Goal: Task Accomplishment & Management: Use online tool/utility

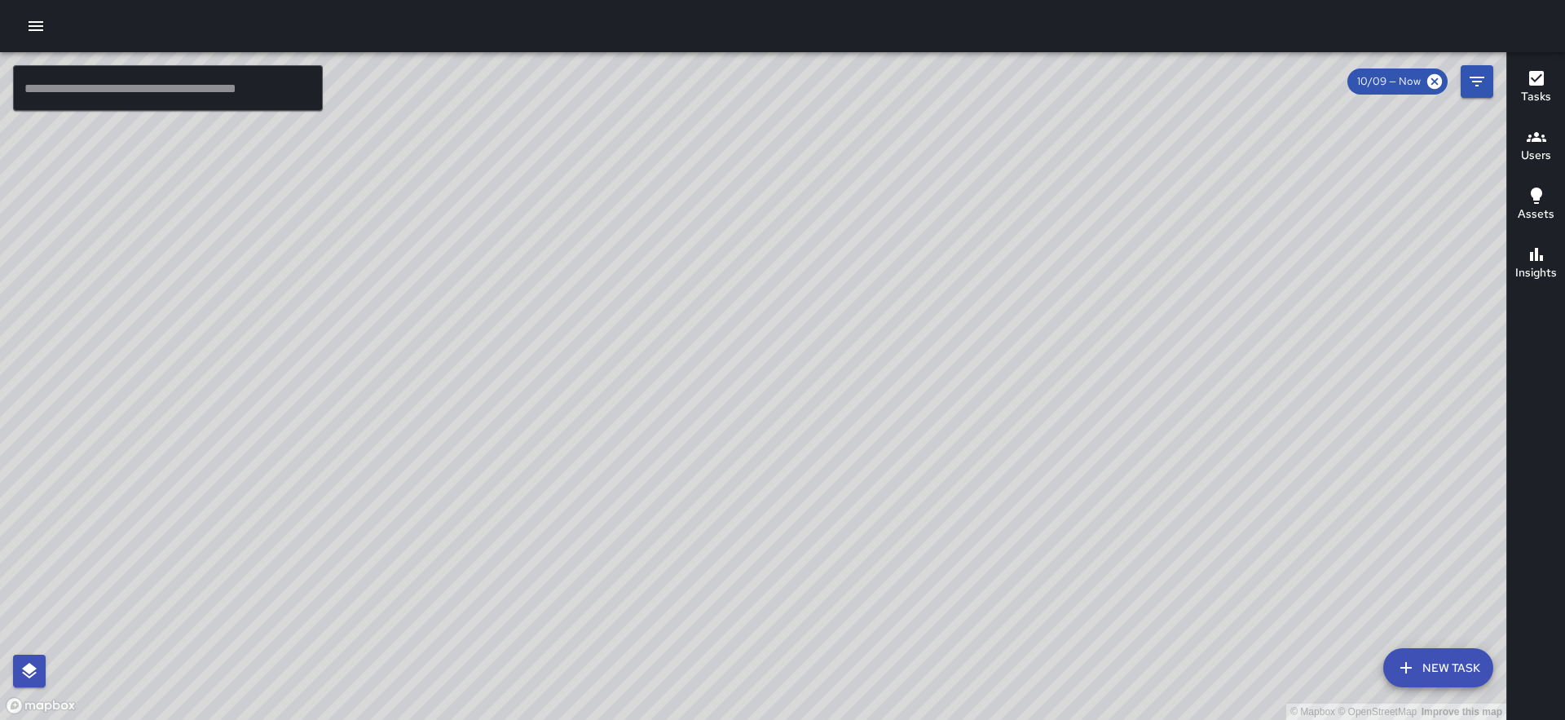
click at [29, 30] on icon "button" at bounding box center [36, 26] width 20 height 20
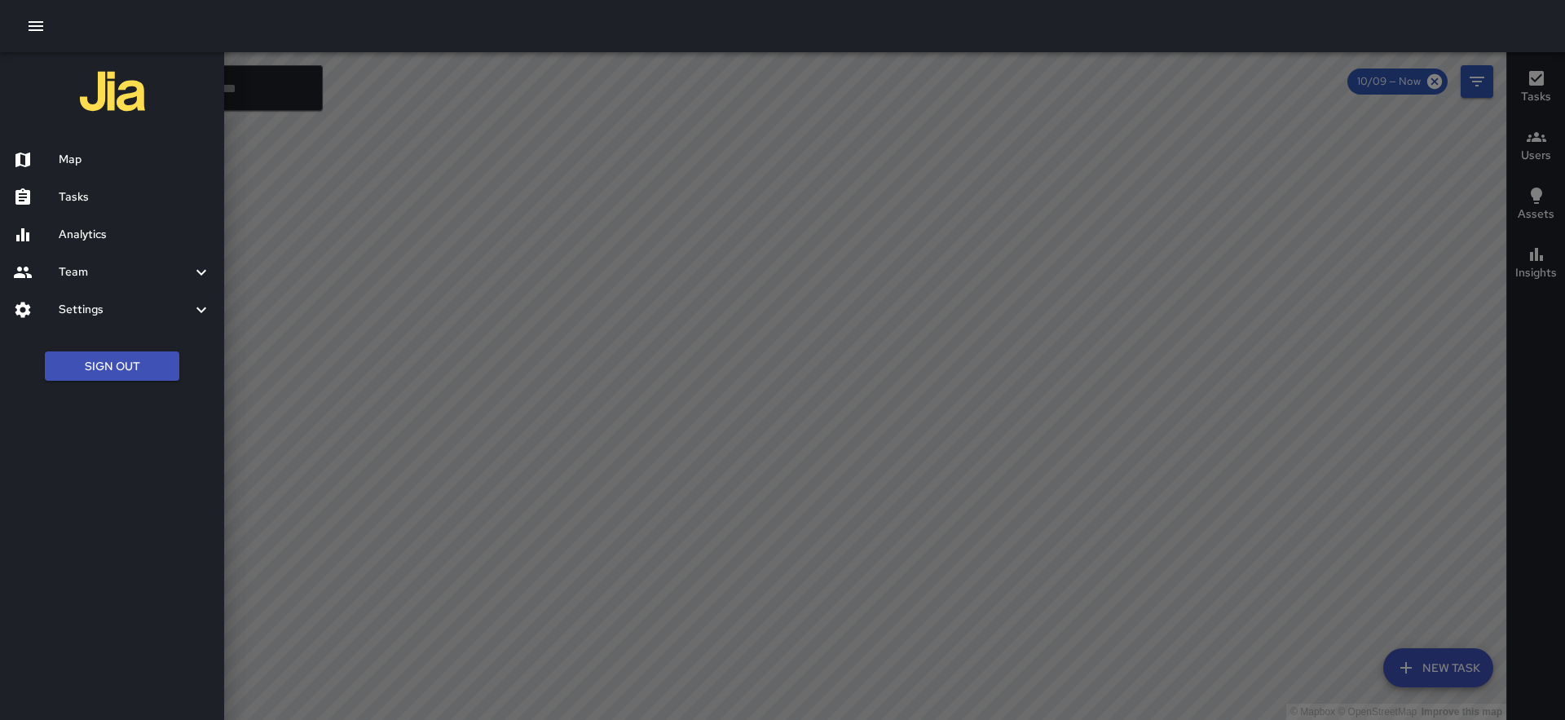
click at [99, 297] on div "Settings" at bounding box center [112, 309] width 224 height 37
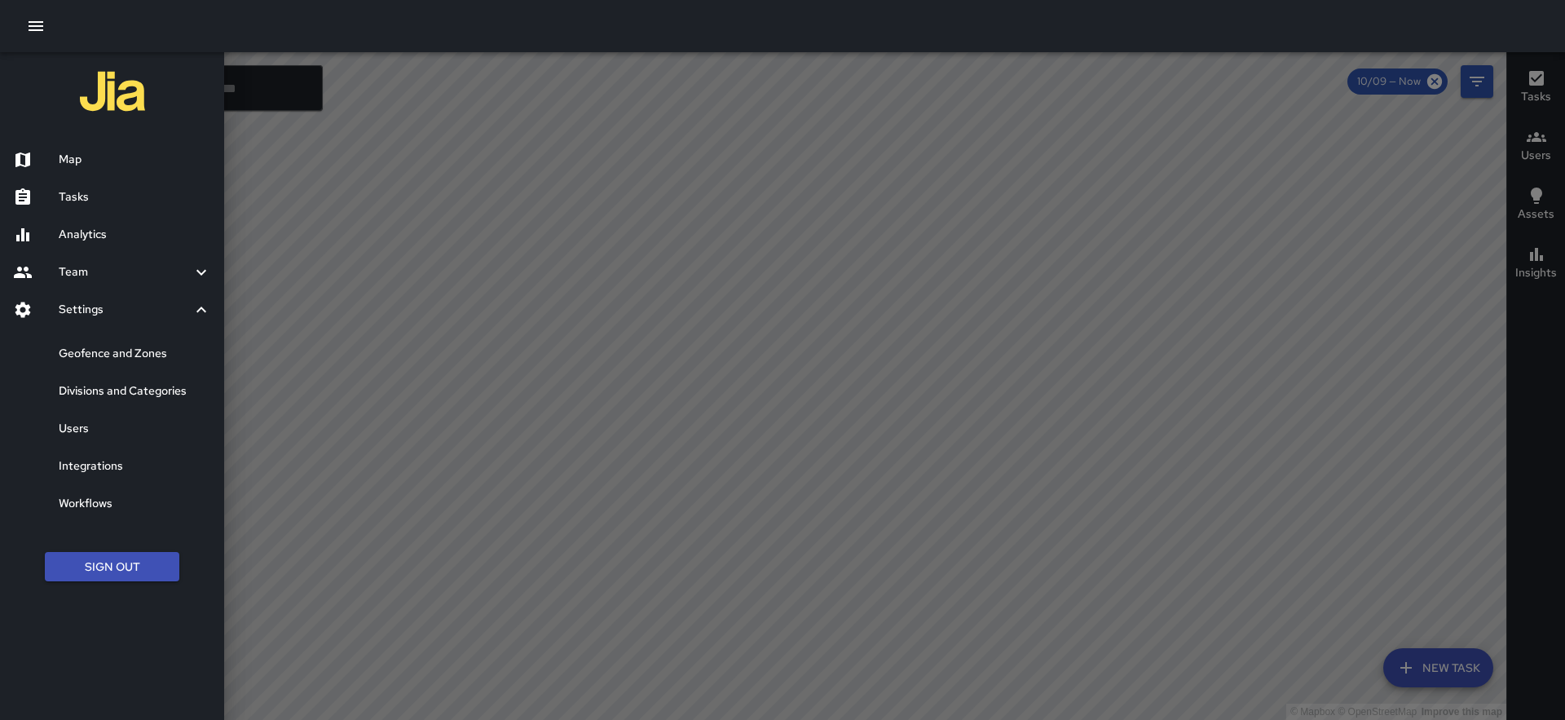
click at [94, 240] on h6 "Analytics" at bounding box center [135, 235] width 152 height 18
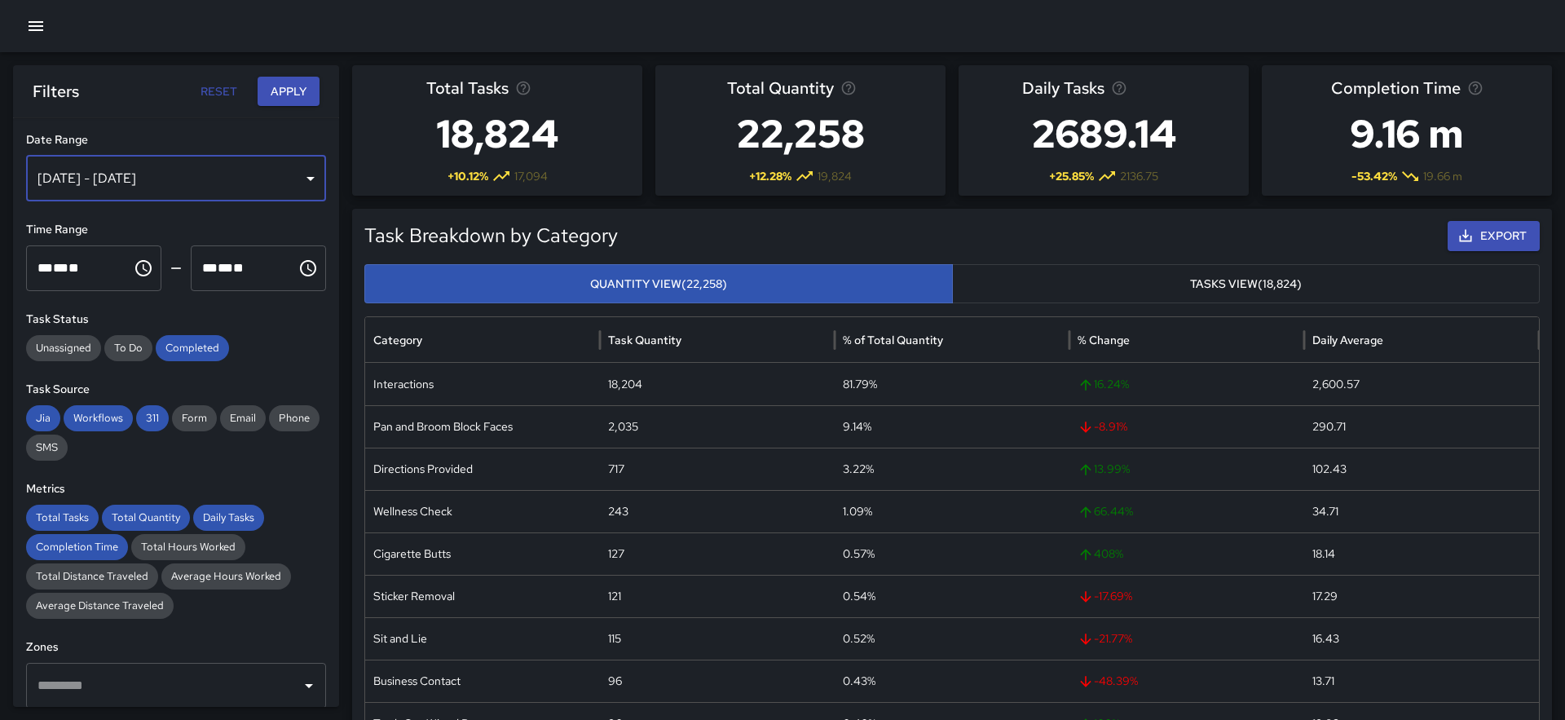
click at [277, 181] on div "[DATE] - [DATE]" at bounding box center [176, 179] width 300 height 46
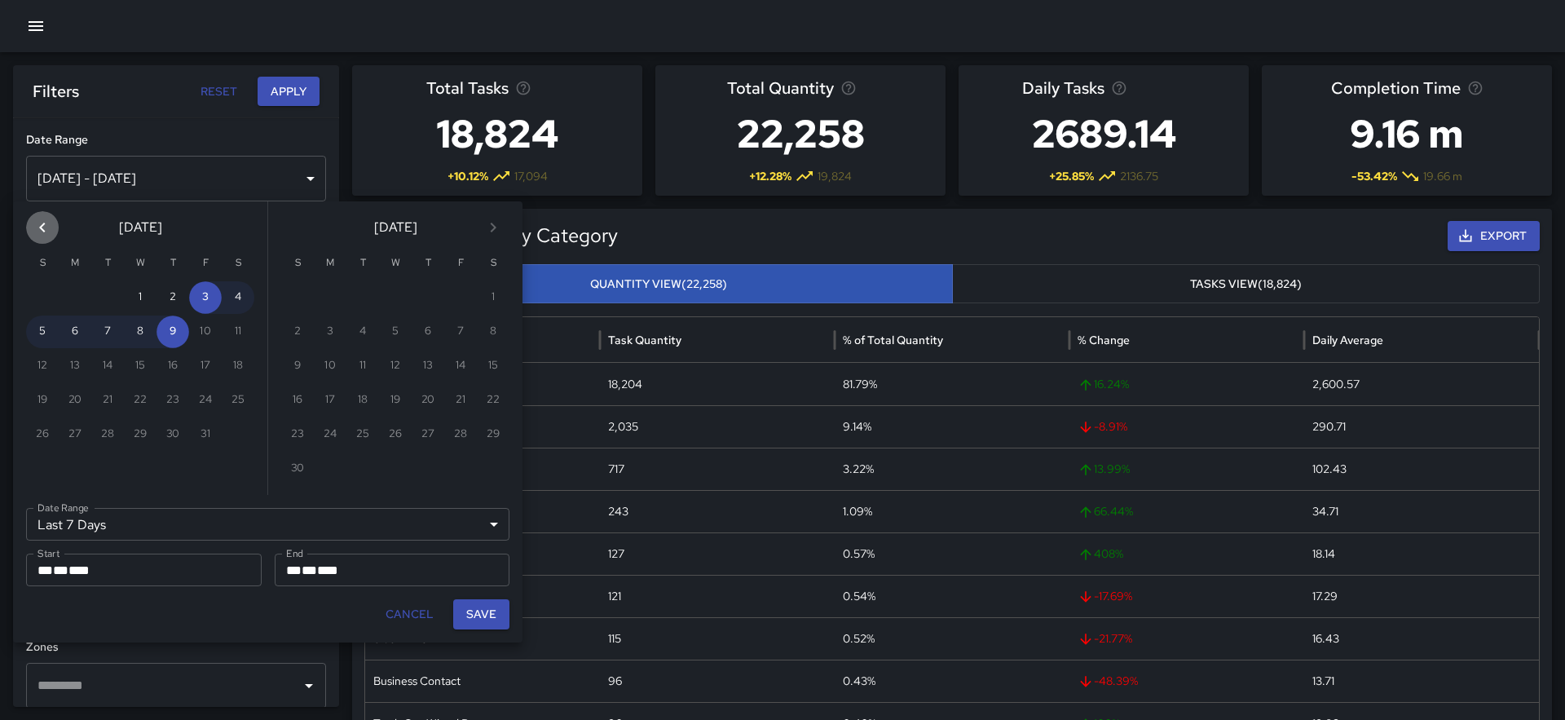
click at [45, 227] on icon "Previous month" at bounding box center [43, 228] width 20 height 20
click at [77, 425] on button "28" at bounding box center [75, 434] width 33 height 33
type input "******"
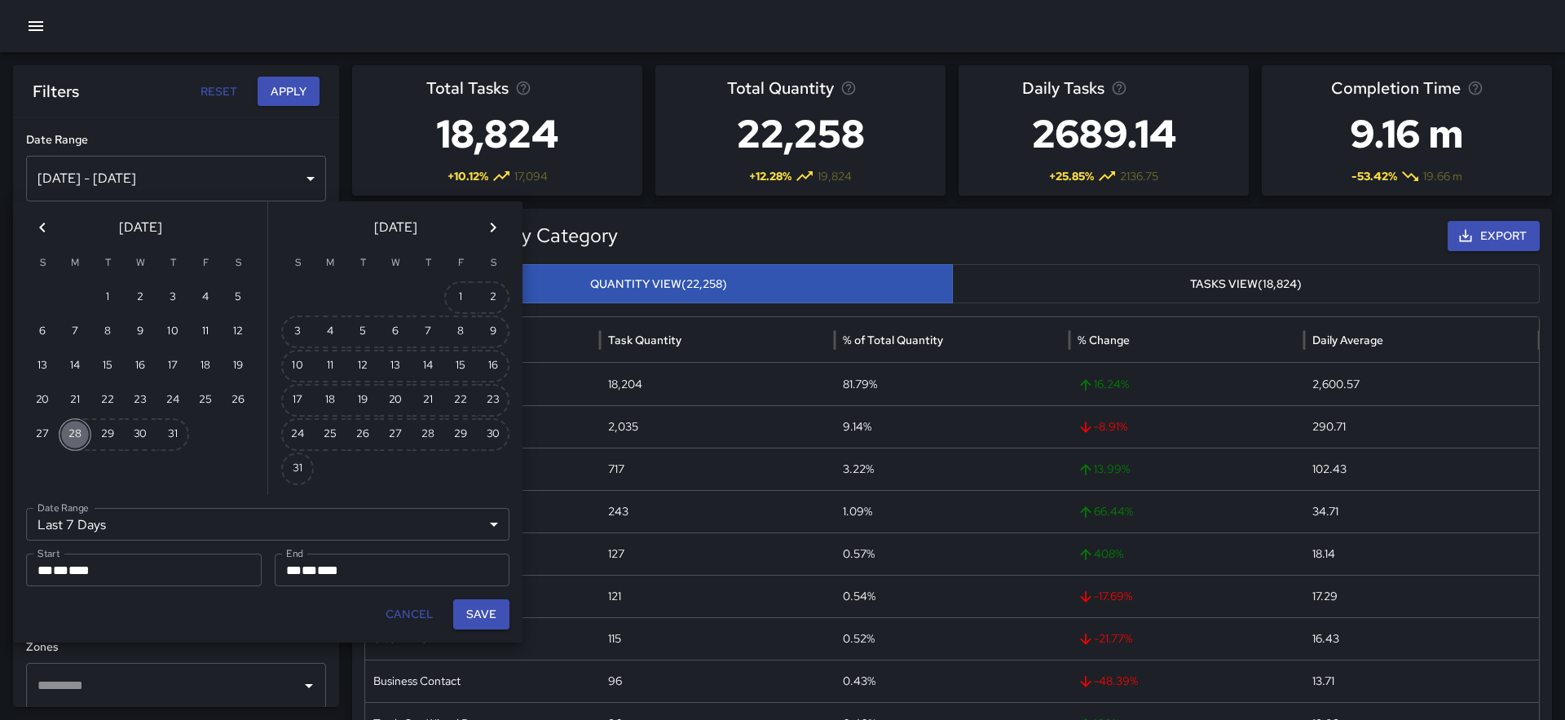
type input "**********"
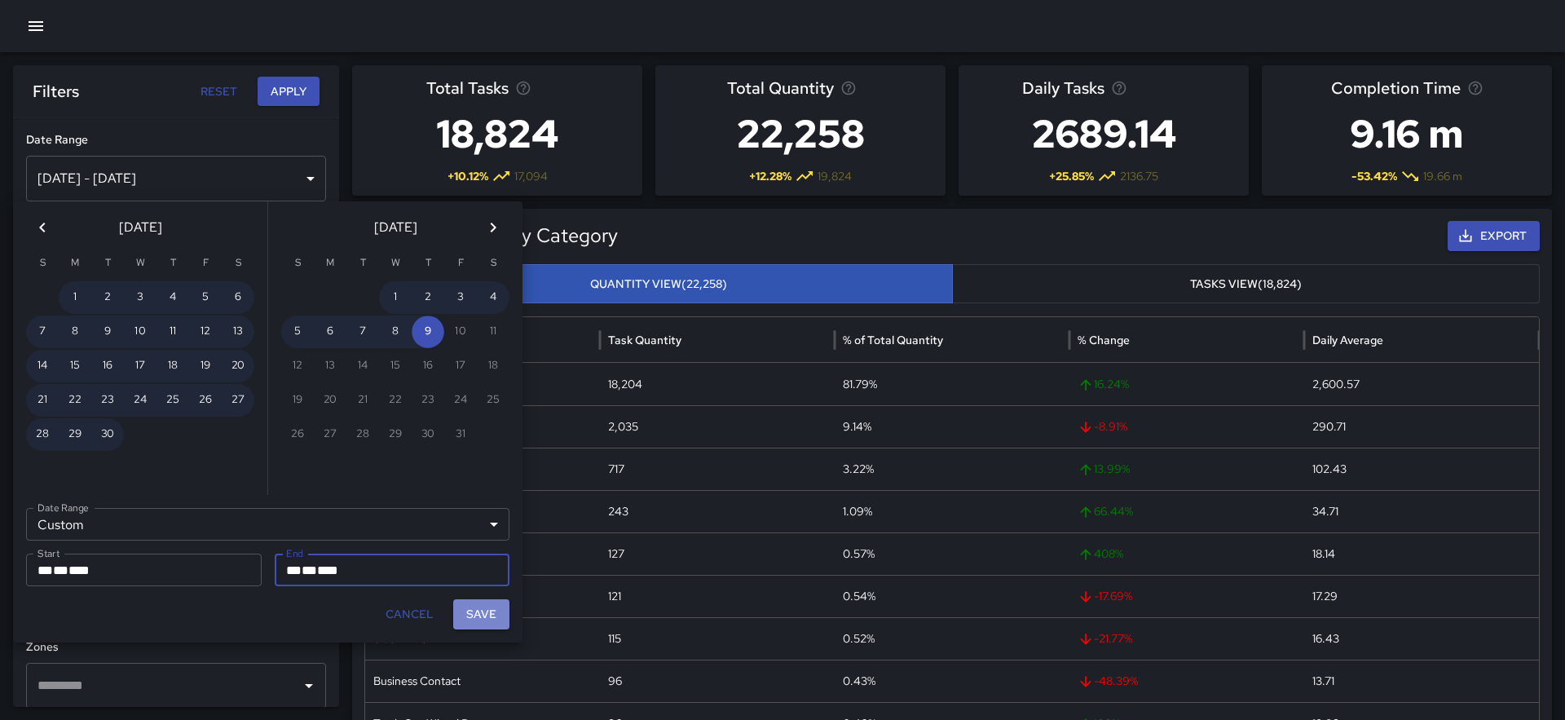
click at [478, 612] on button "Save" at bounding box center [481, 614] width 56 height 30
type input "**********"
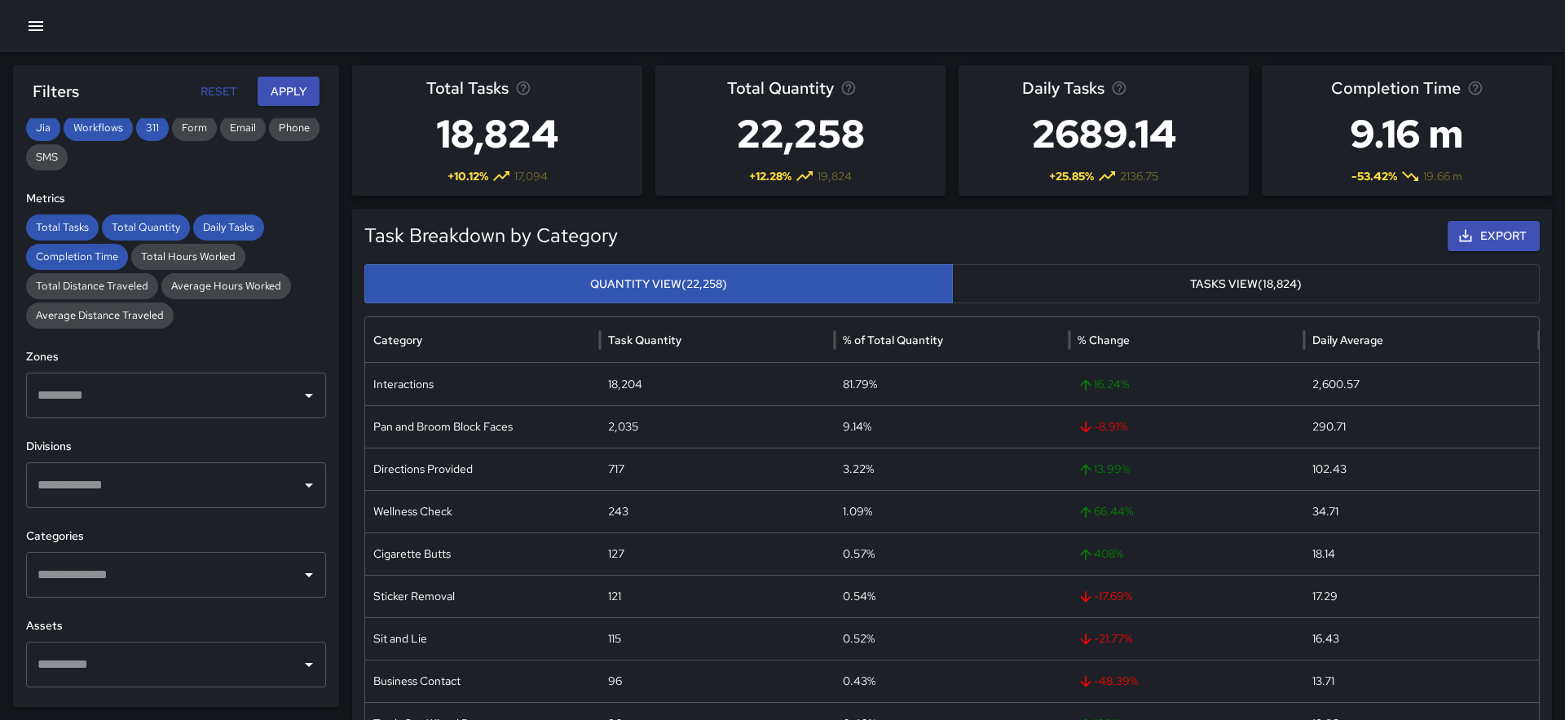
scroll to position [350, 0]
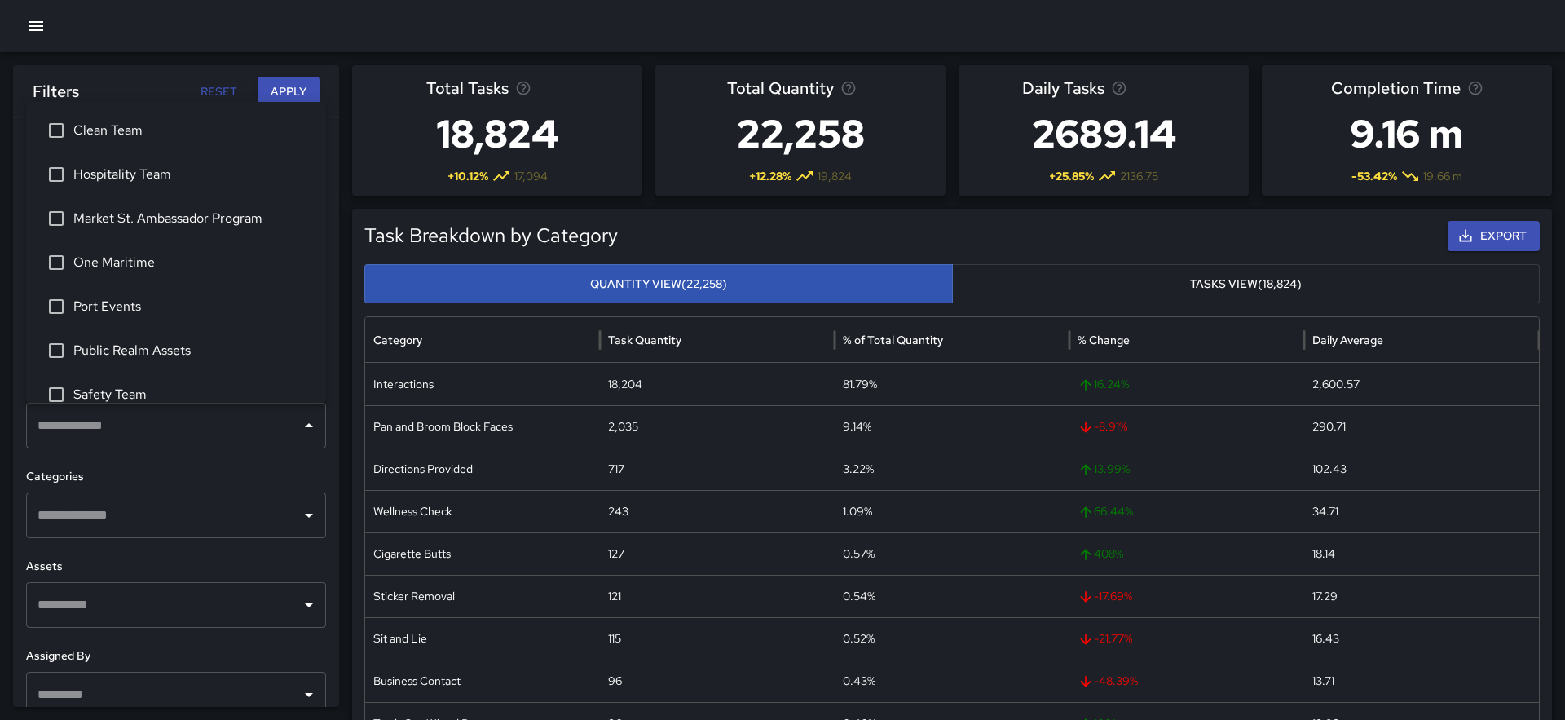
click at [177, 445] on div "​" at bounding box center [176, 426] width 300 height 46
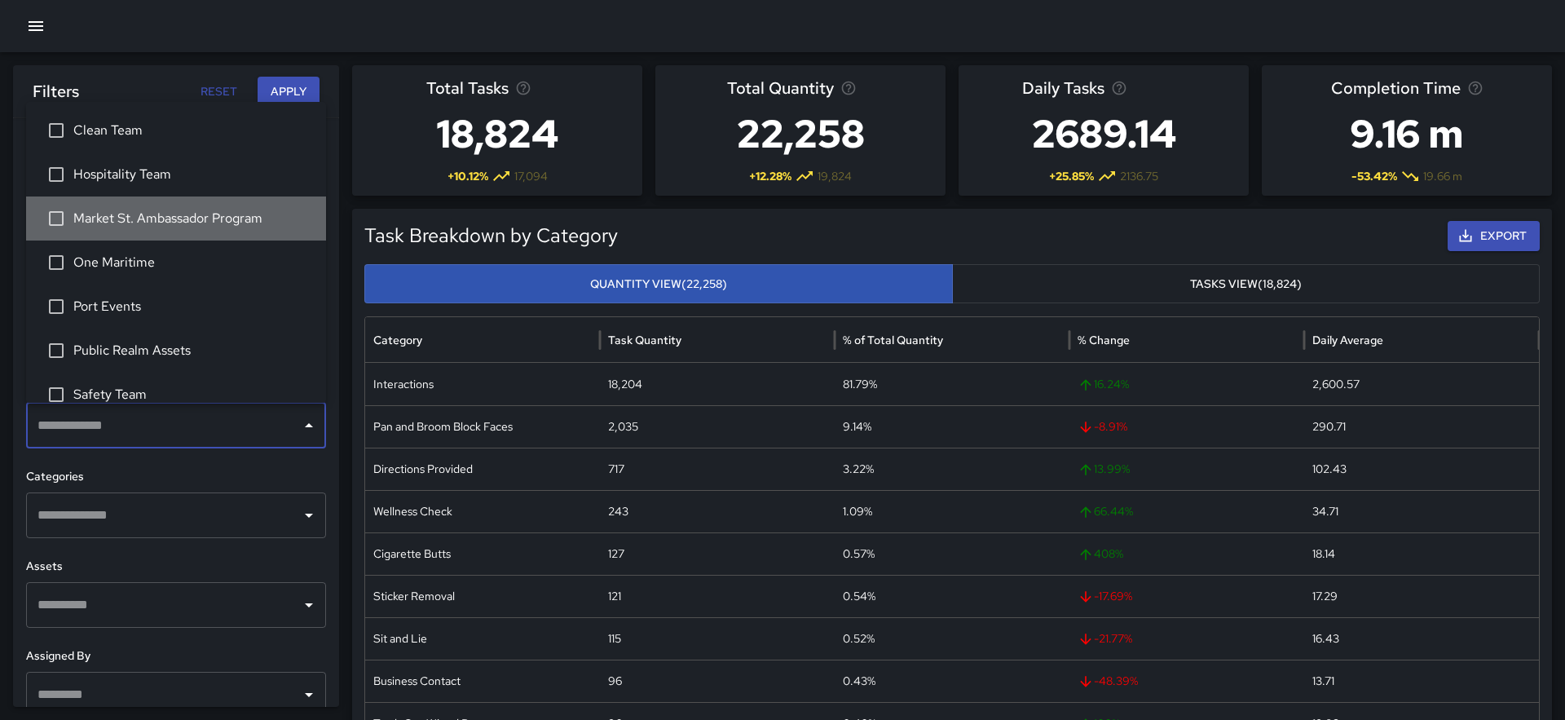
click at [92, 219] on span "Market St. Ambassador Program" at bounding box center [193, 219] width 240 height 20
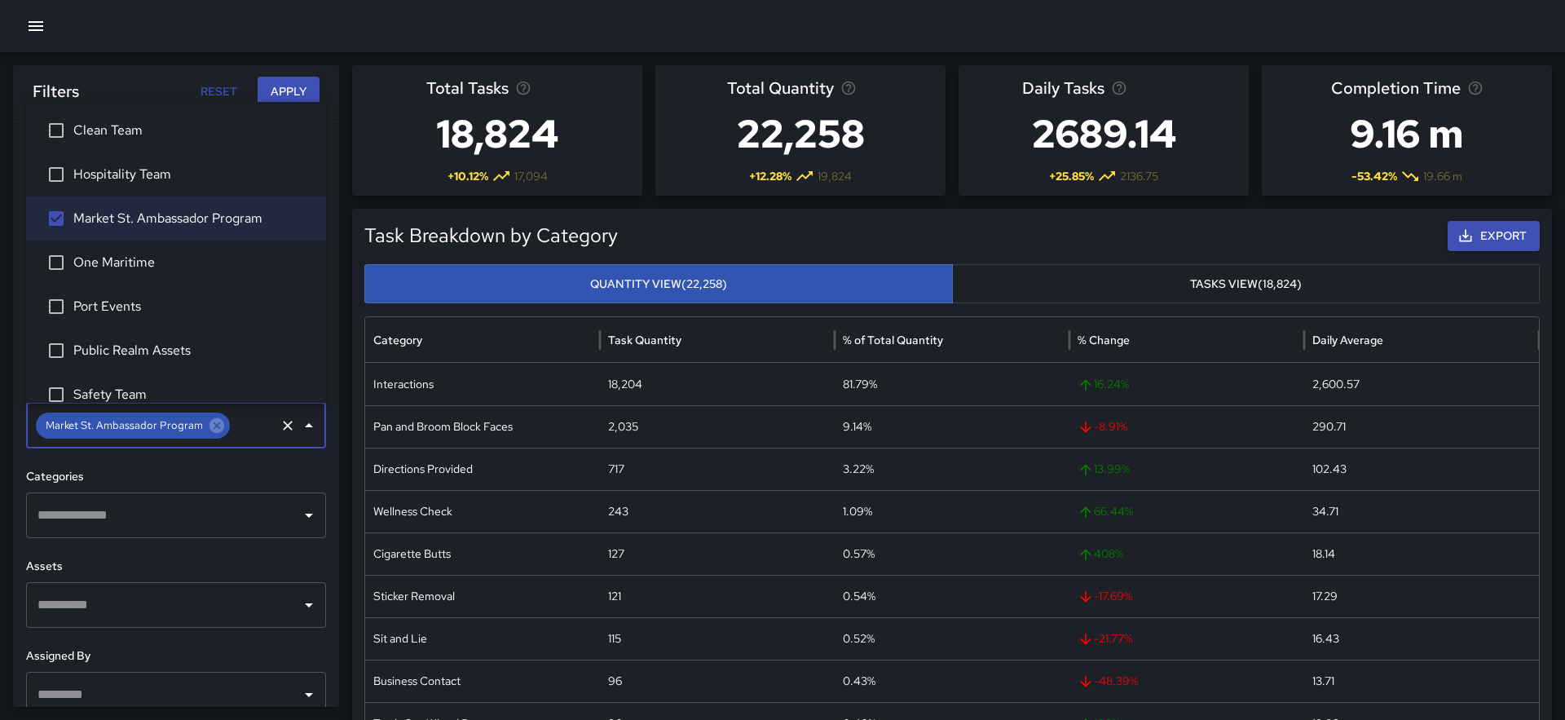
scroll to position [52, 0]
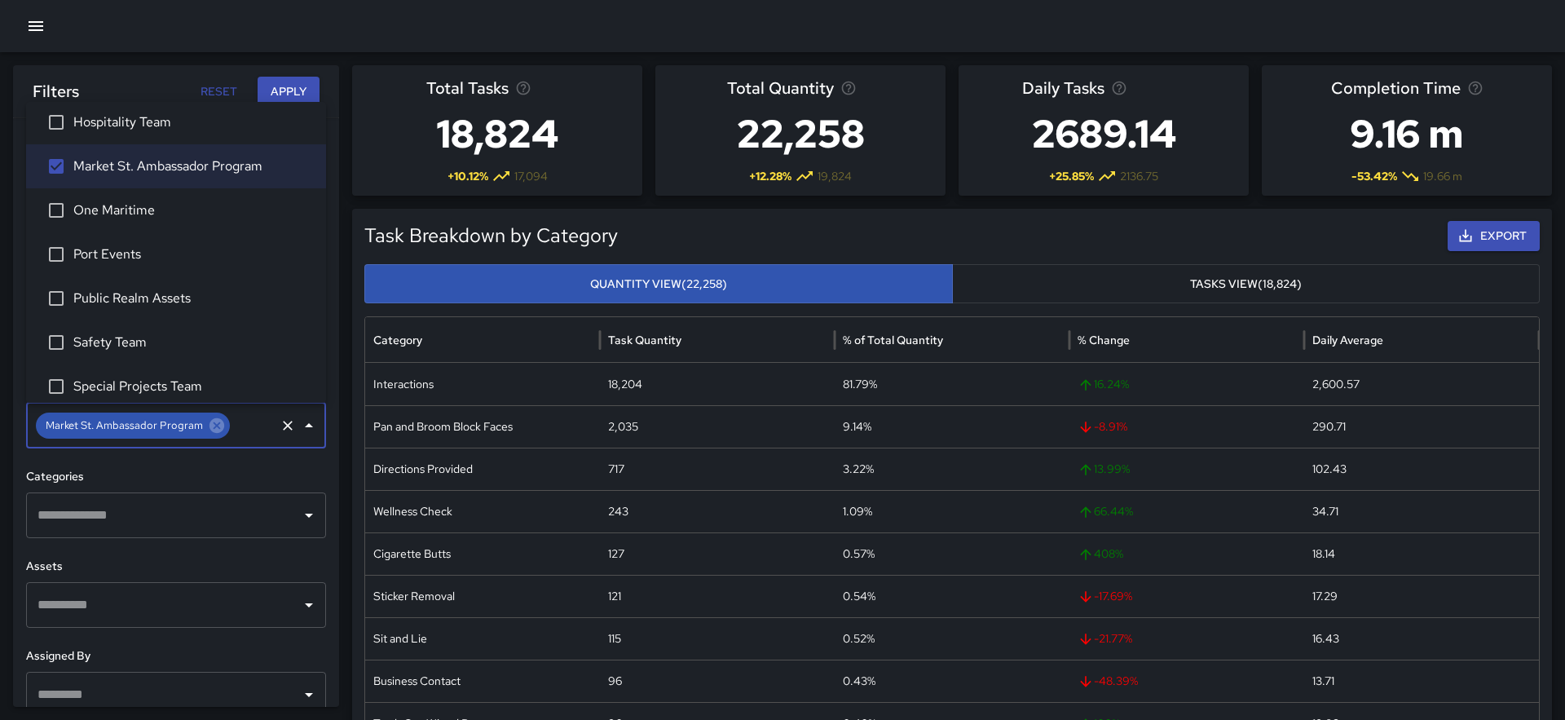
click at [110, 338] on span "Safety Team" at bounding box center [193, 343] width 240 height 20
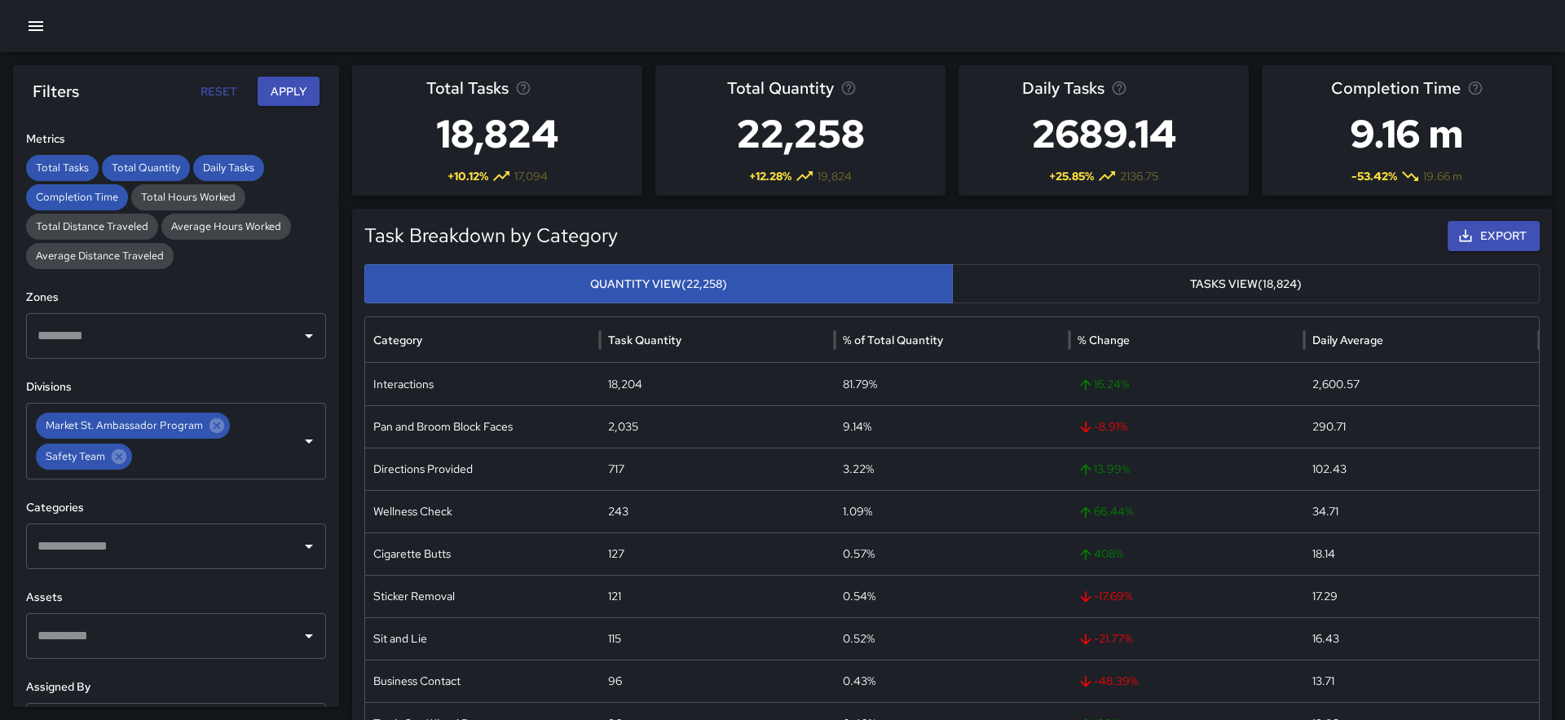
click at [165, 496] on div "**********" at bounding box center [176, 412] width 326 height 588
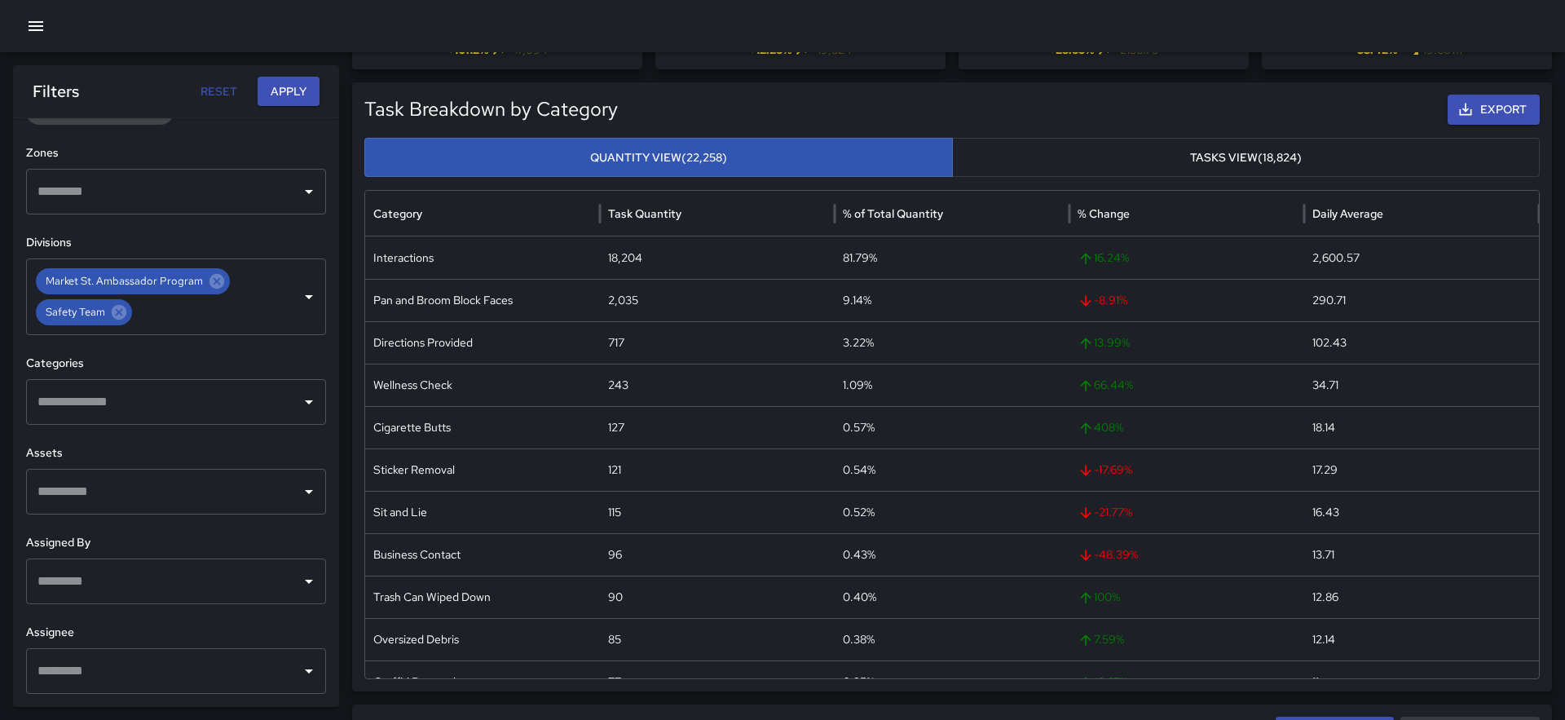
scroll to position [127, 0]
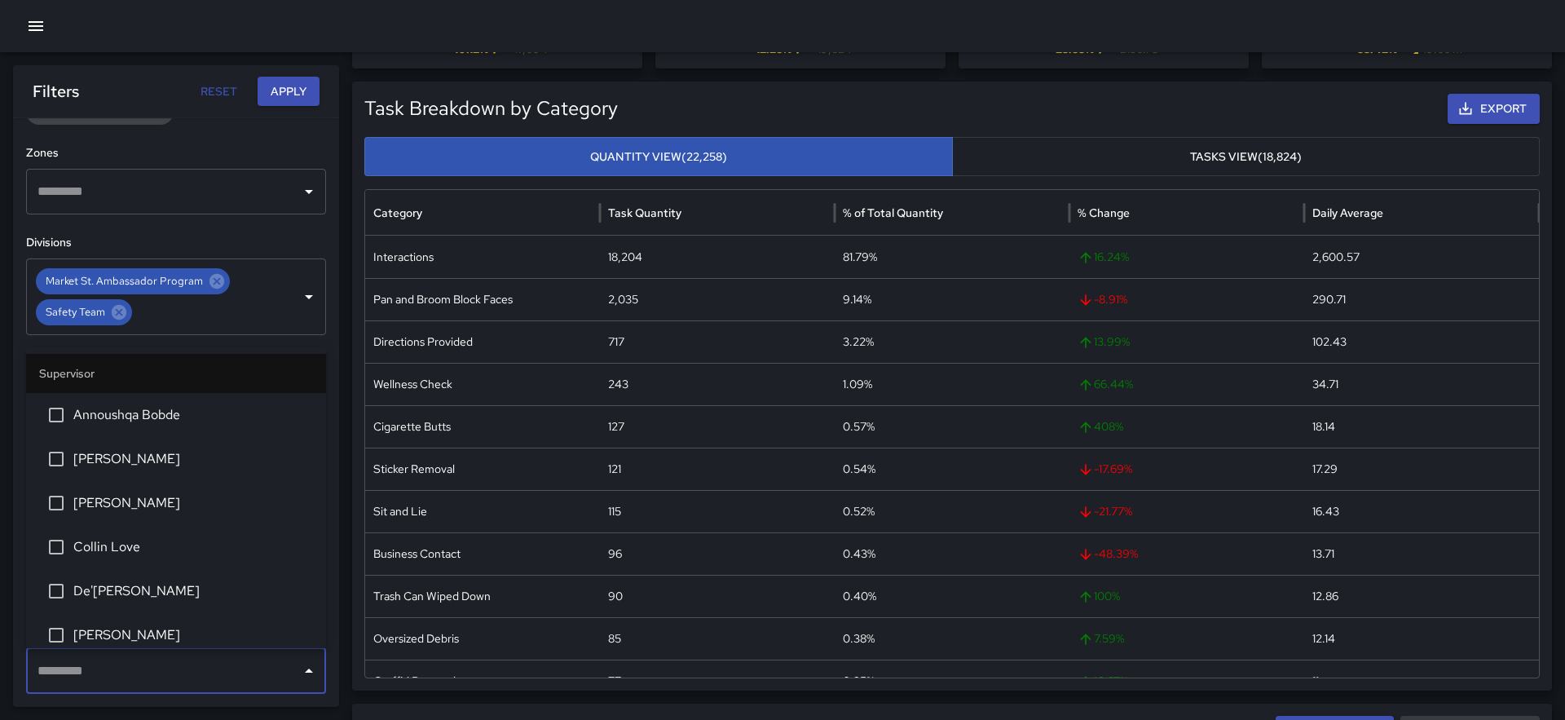
click at [144, 655] on input "text" at bounding box center [163, 670] width 261 height 31
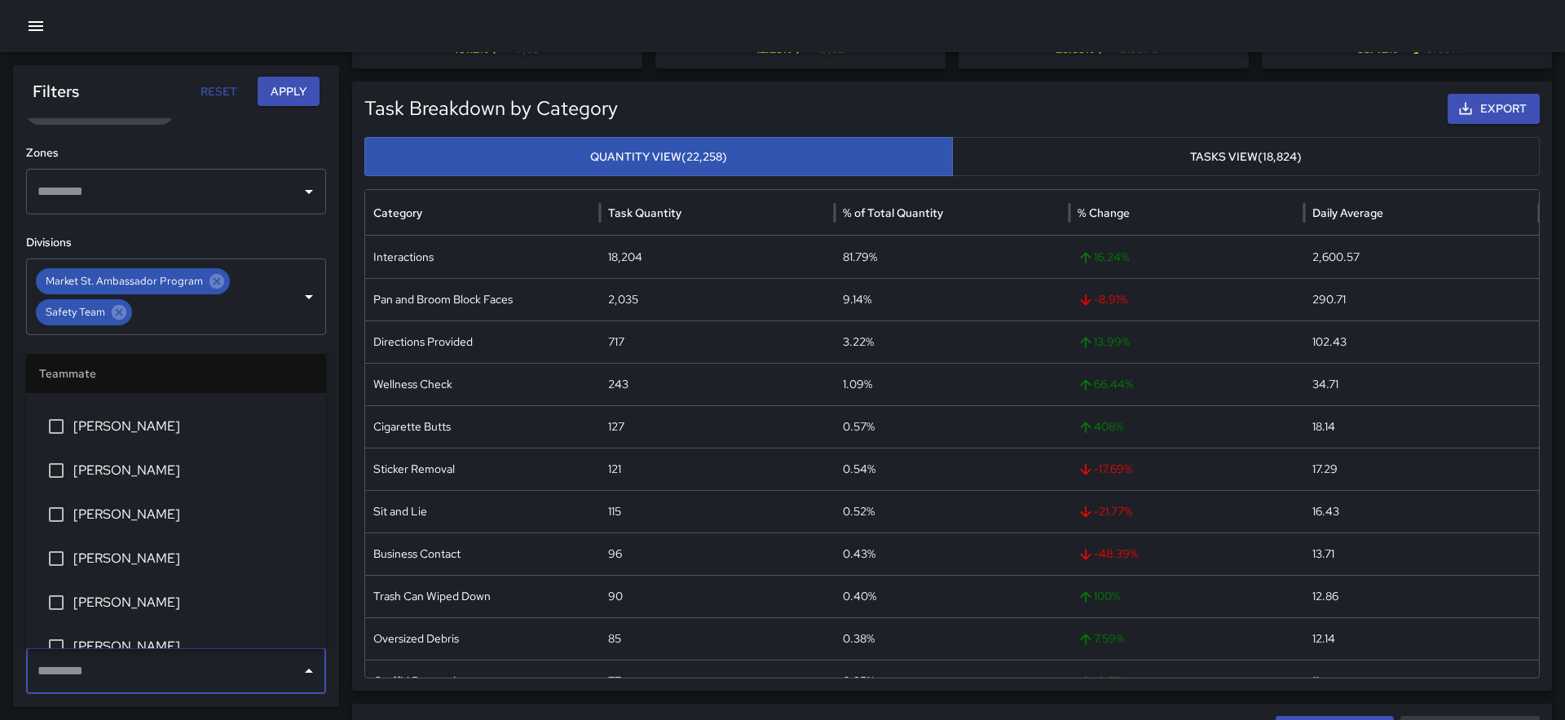
scroll to position [873, 0]
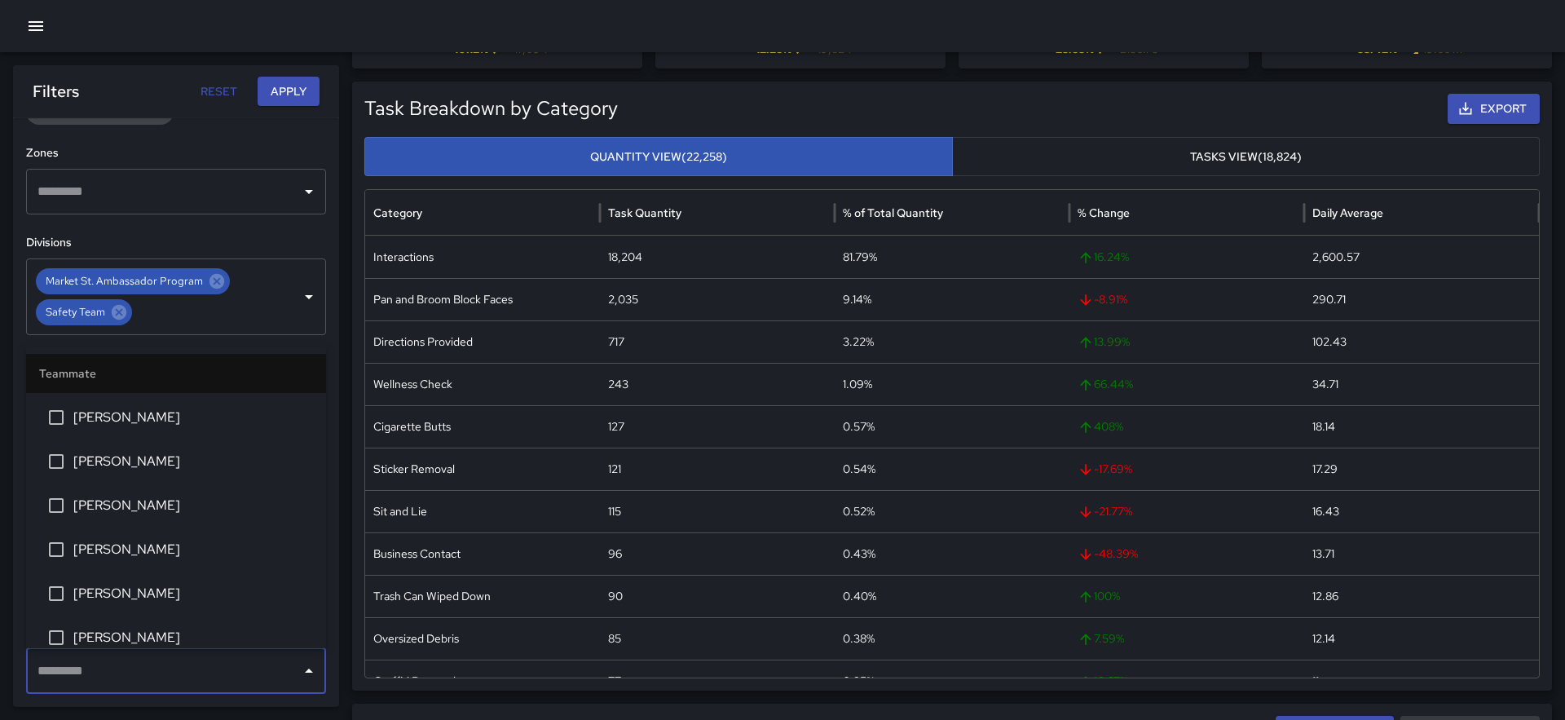
click at [148, 456] on span "[PERSON_NAME]" at bounding box center [193, 461] width 240 height 20
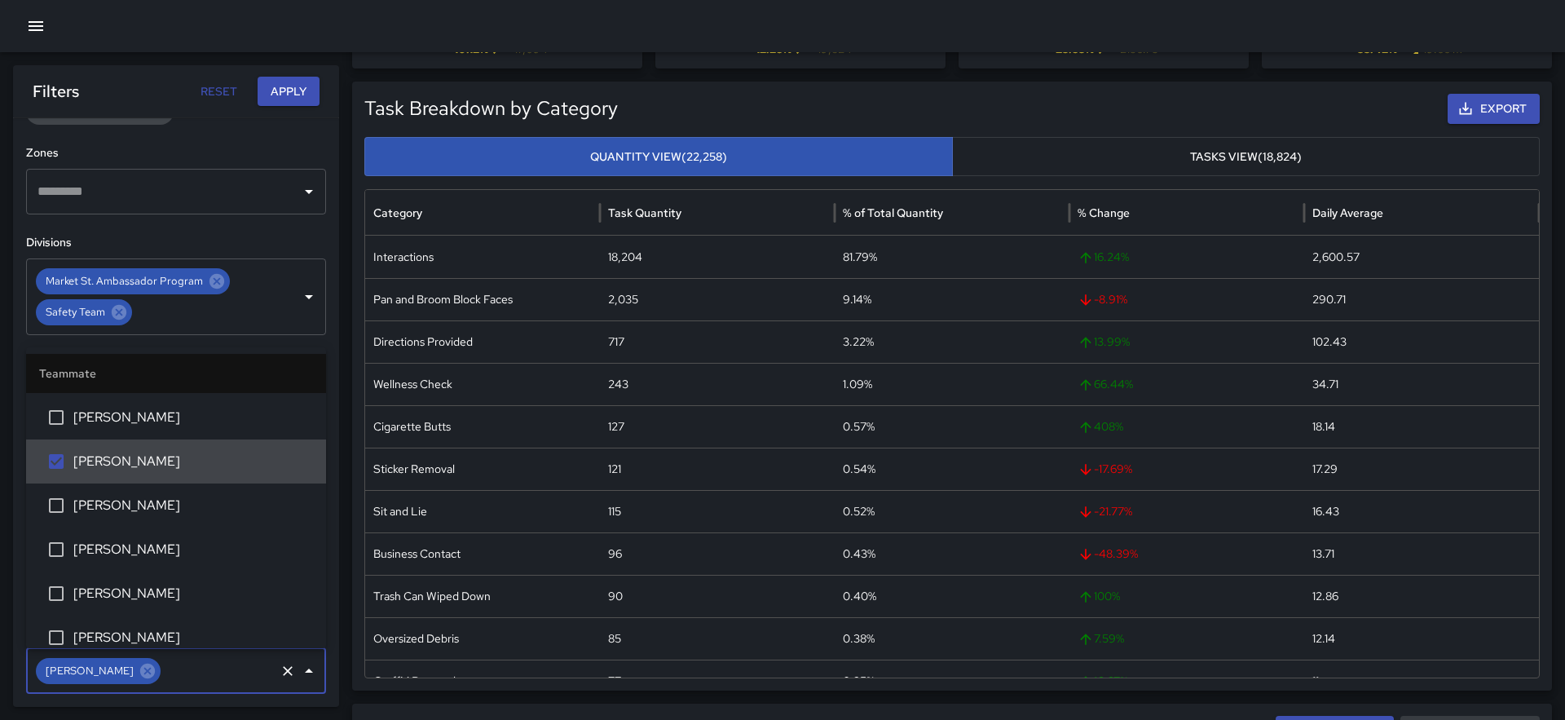
click at [147, 501] on span "[PERSON_NAME]" at bounding box center [193, 506] width 240 height 20
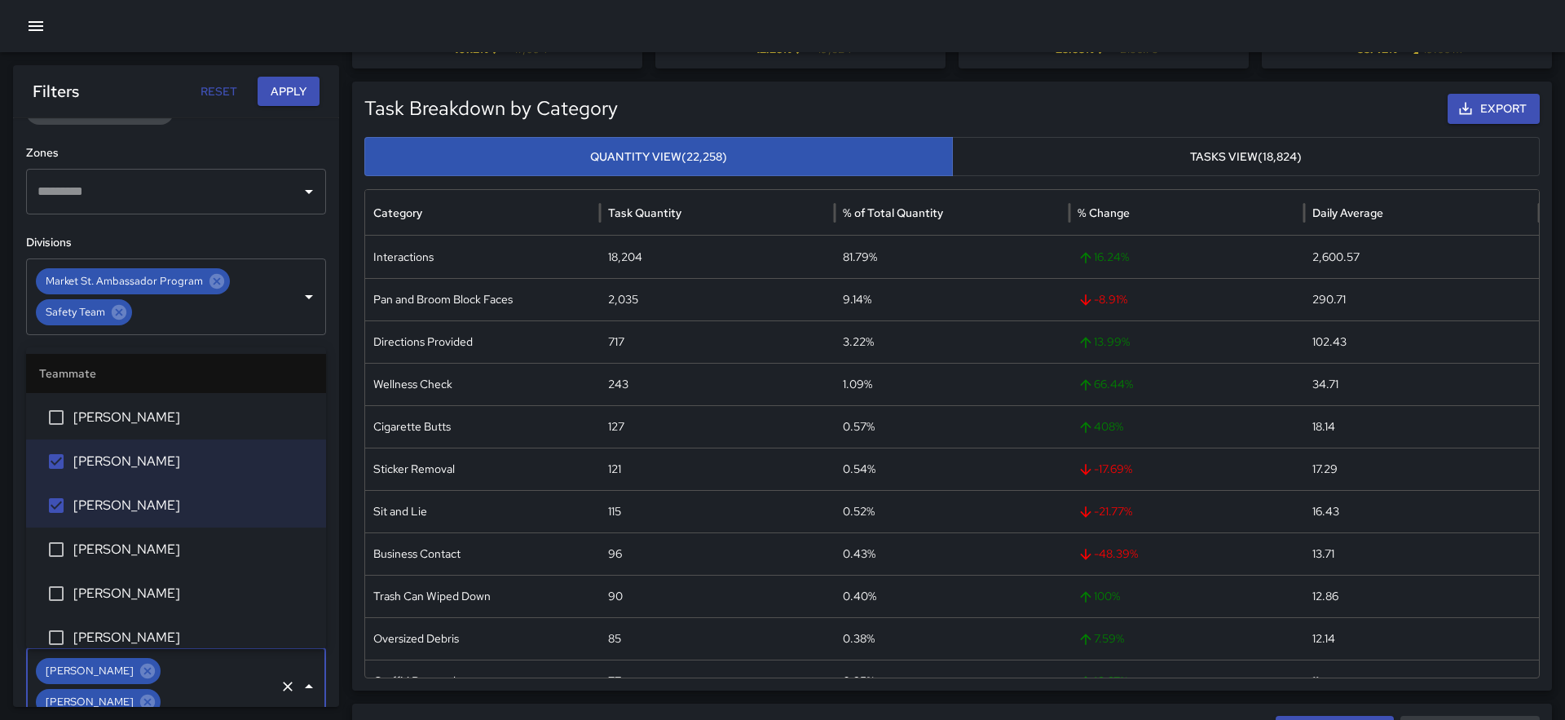
click at [142, 544] on span "[PERSON_NAME]" at bounding box center [193, 550] width 240 height 20
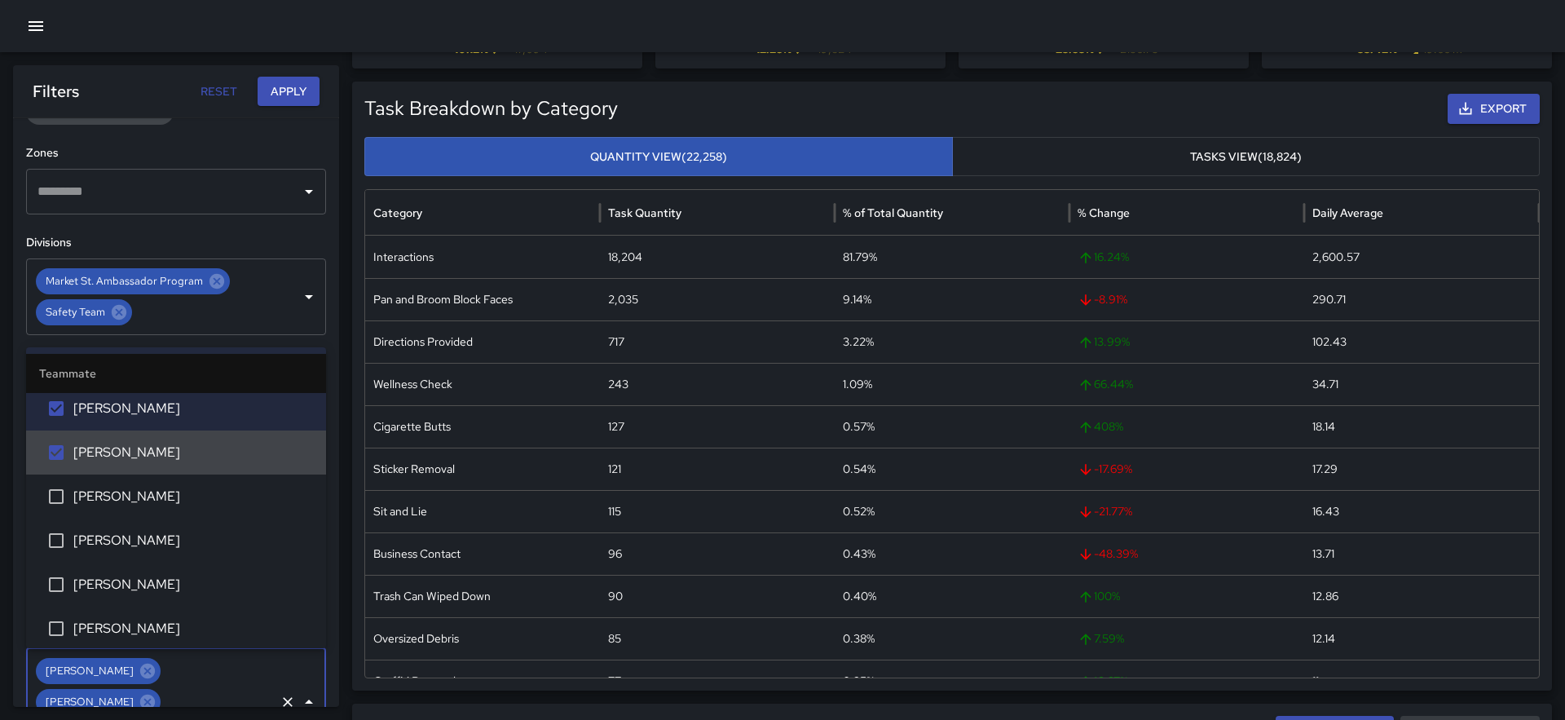
scroll to position [975, 0]
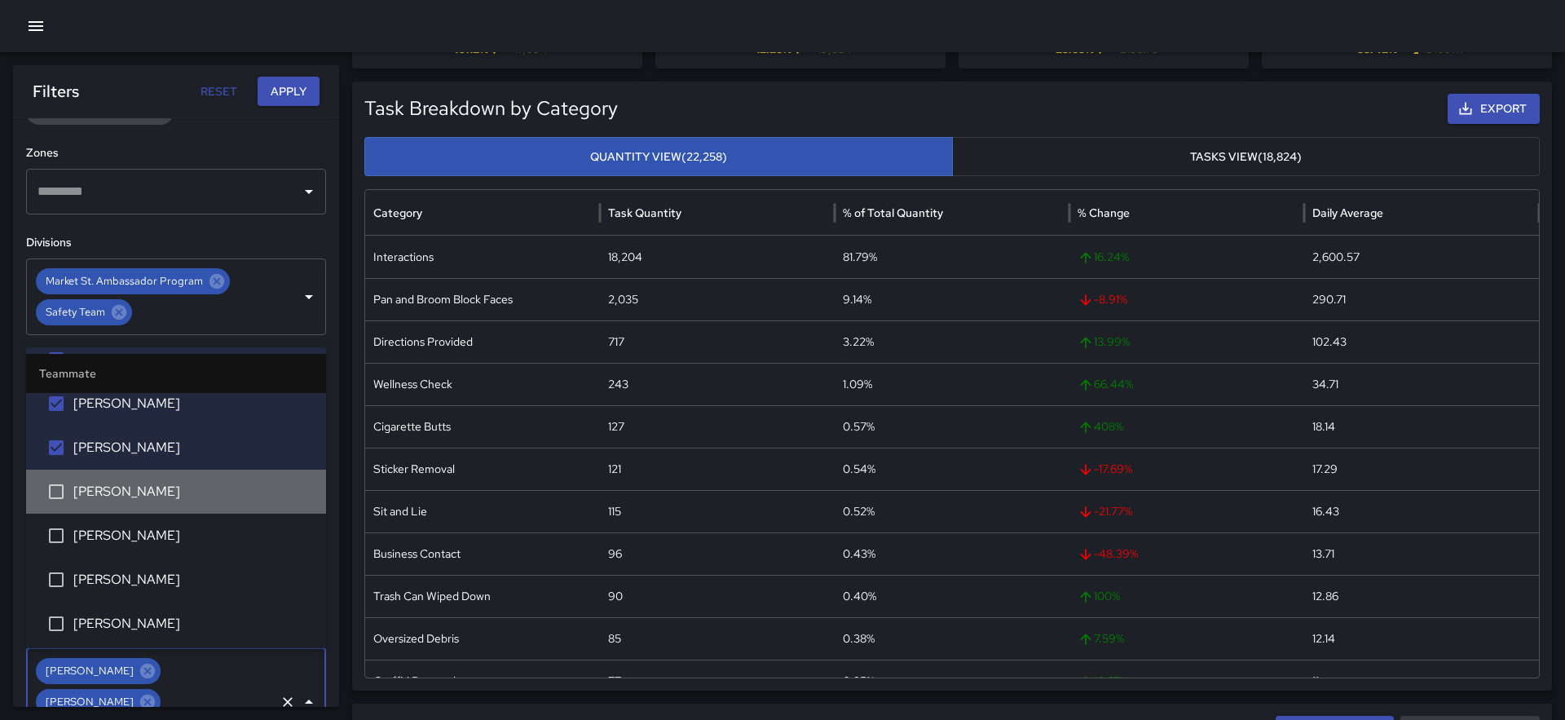
click at [139, 490] on span "[PERSON_NAME]" at bounding box center [193, 492] width 240 height 20
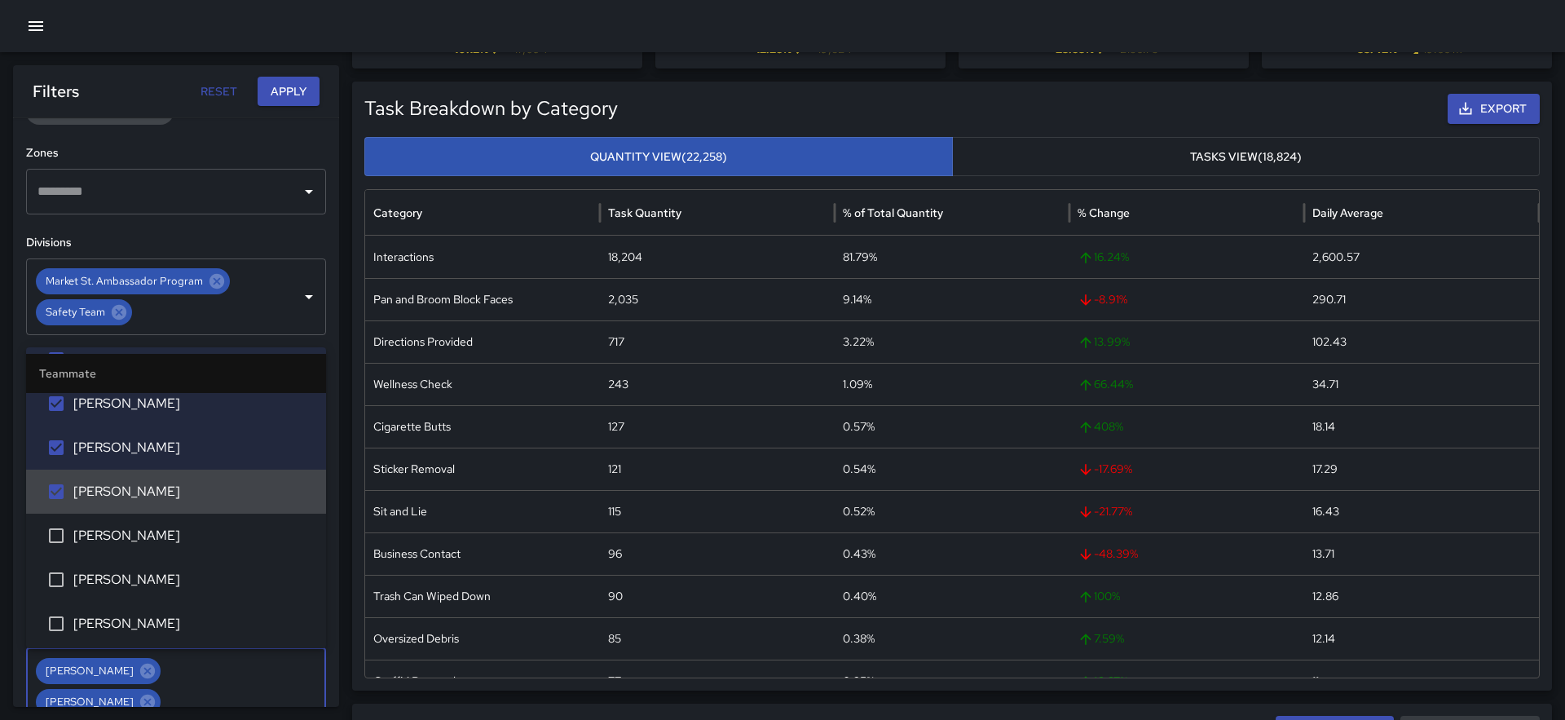
click at [139, 536] on span "[PERSON_NAME]" at bounding box center [193, 536] width 240 height 20
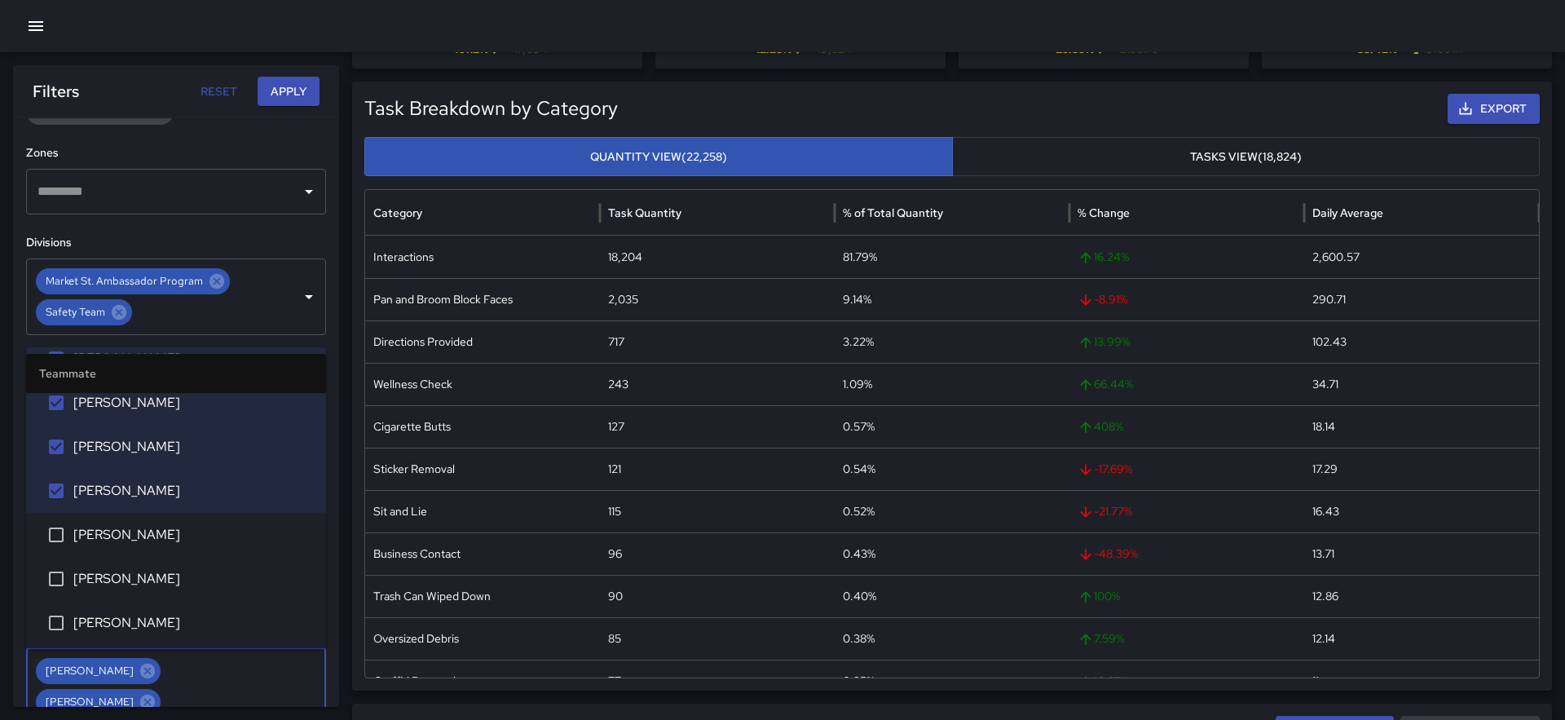
click at [138, 582] on span "[PERSON_NAME]" at bounding box center [193, 579] width 240 height 20
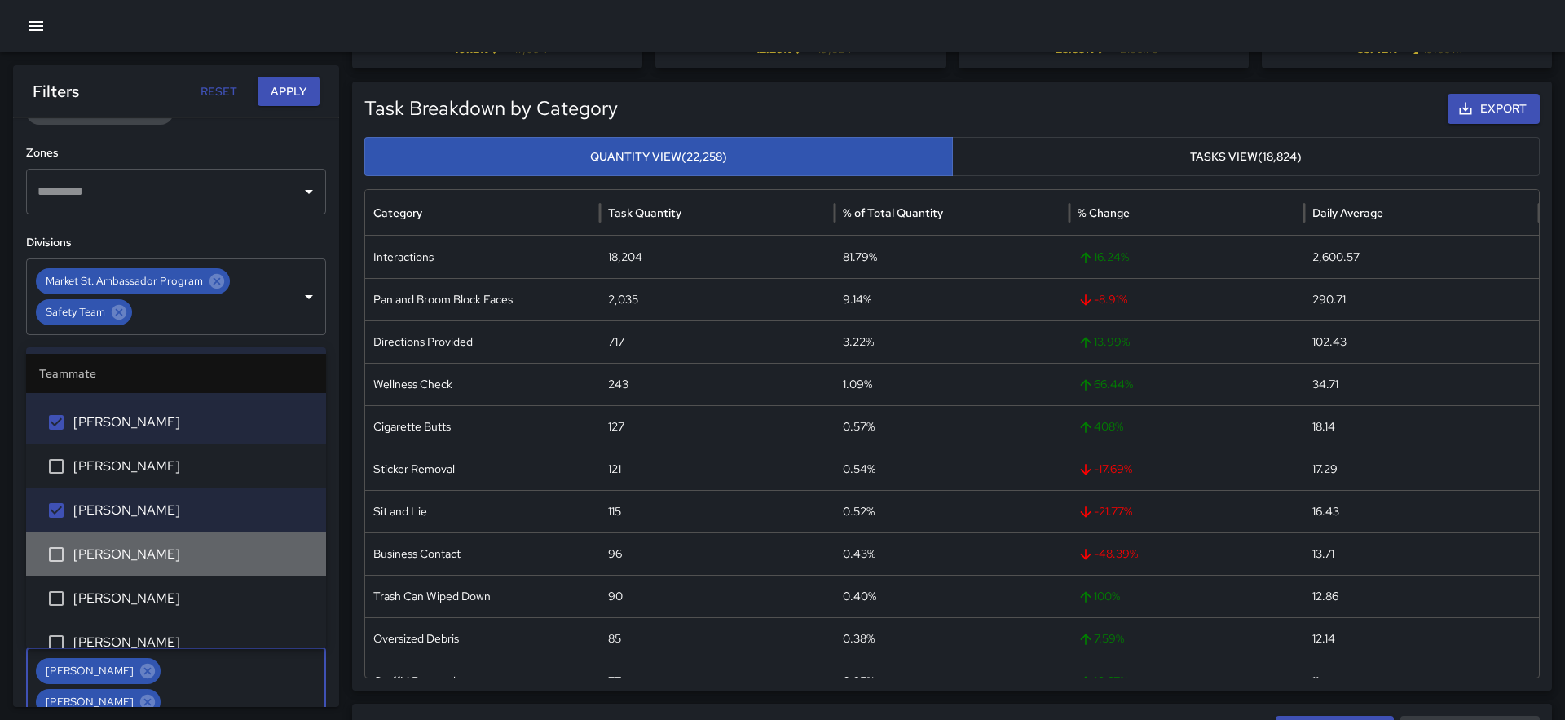
click at [135, 553] on span "[PERSON_NAME]" at bounding box center [193, 554] width 240 height 20
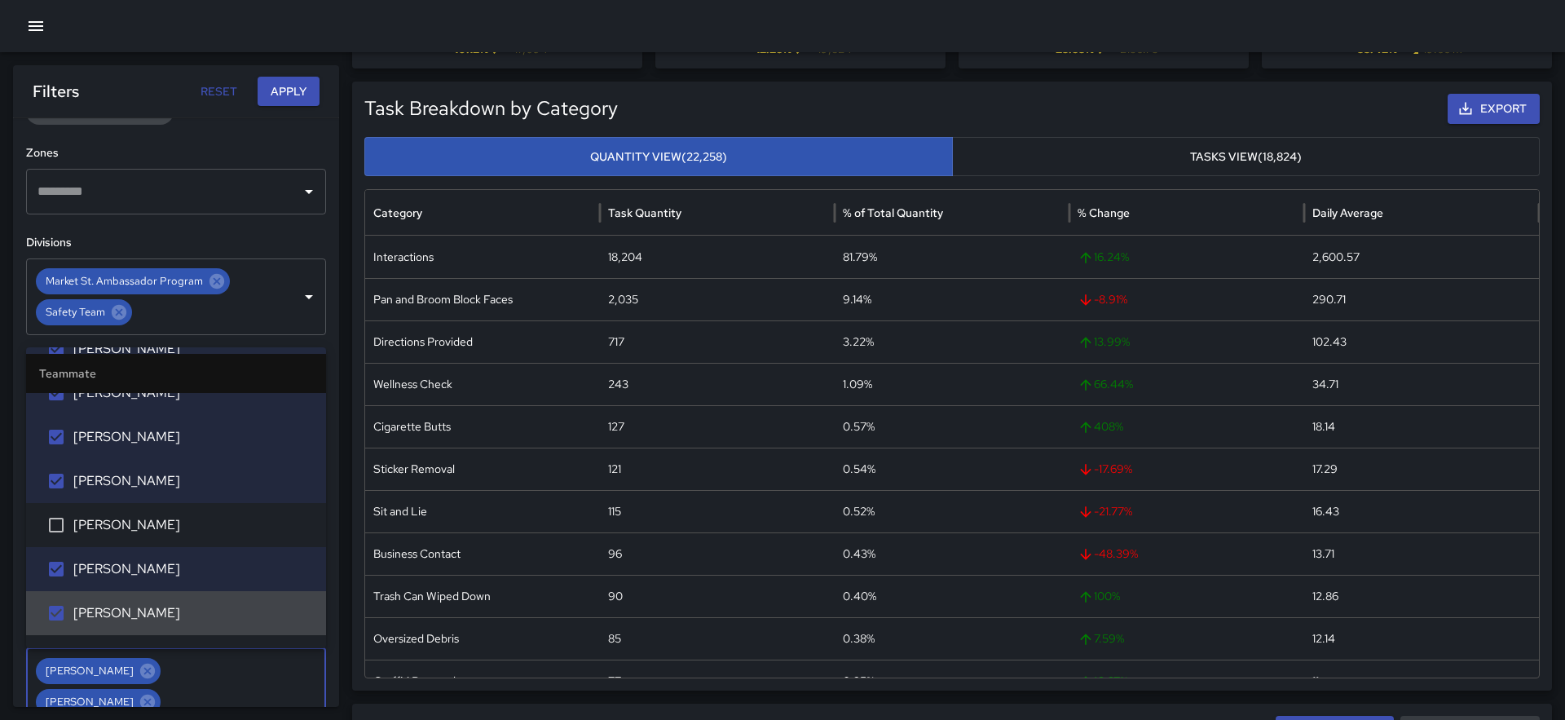
scroll to position [1161, 0]
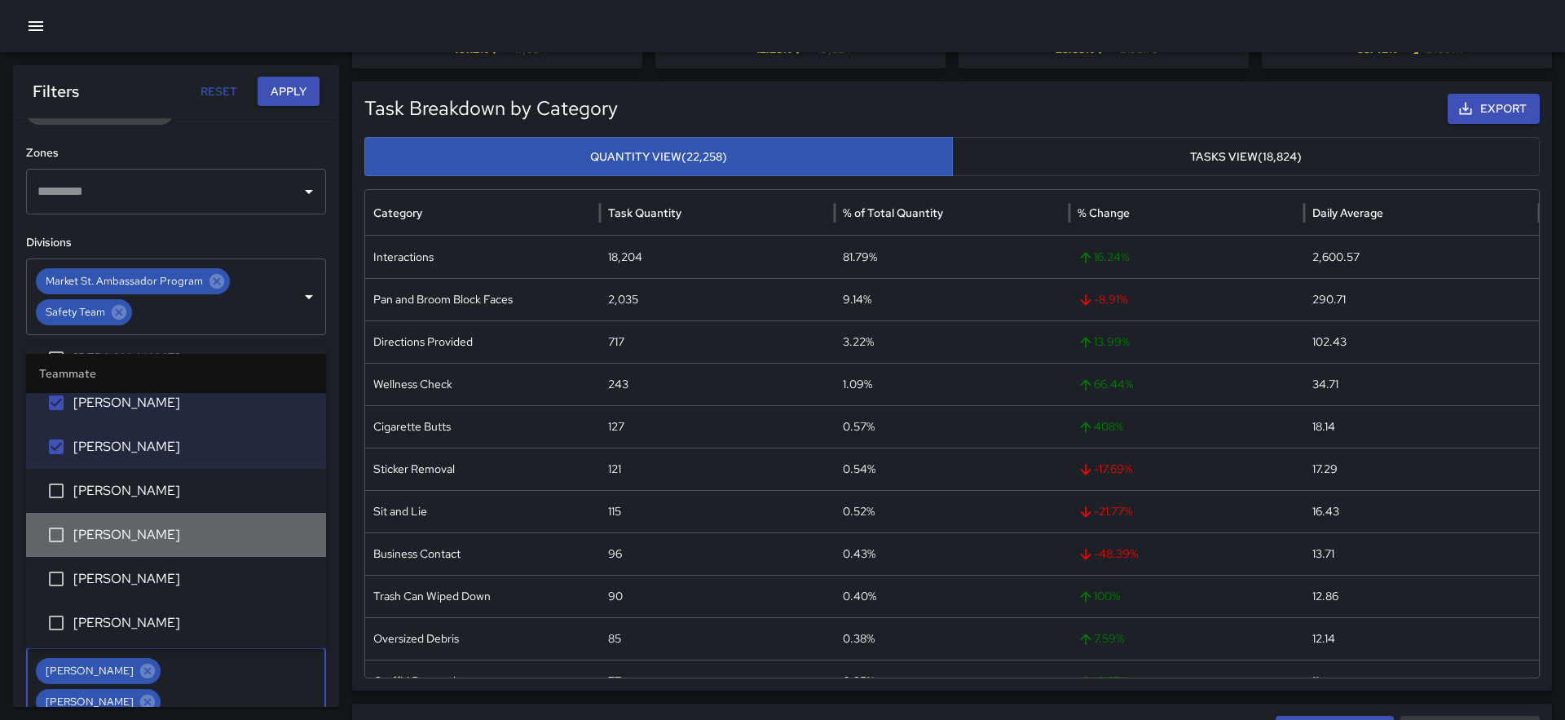
click at [139, 535] on span "[PERSON_NAME]" at bounding box center [193, 535] width 240 height 20
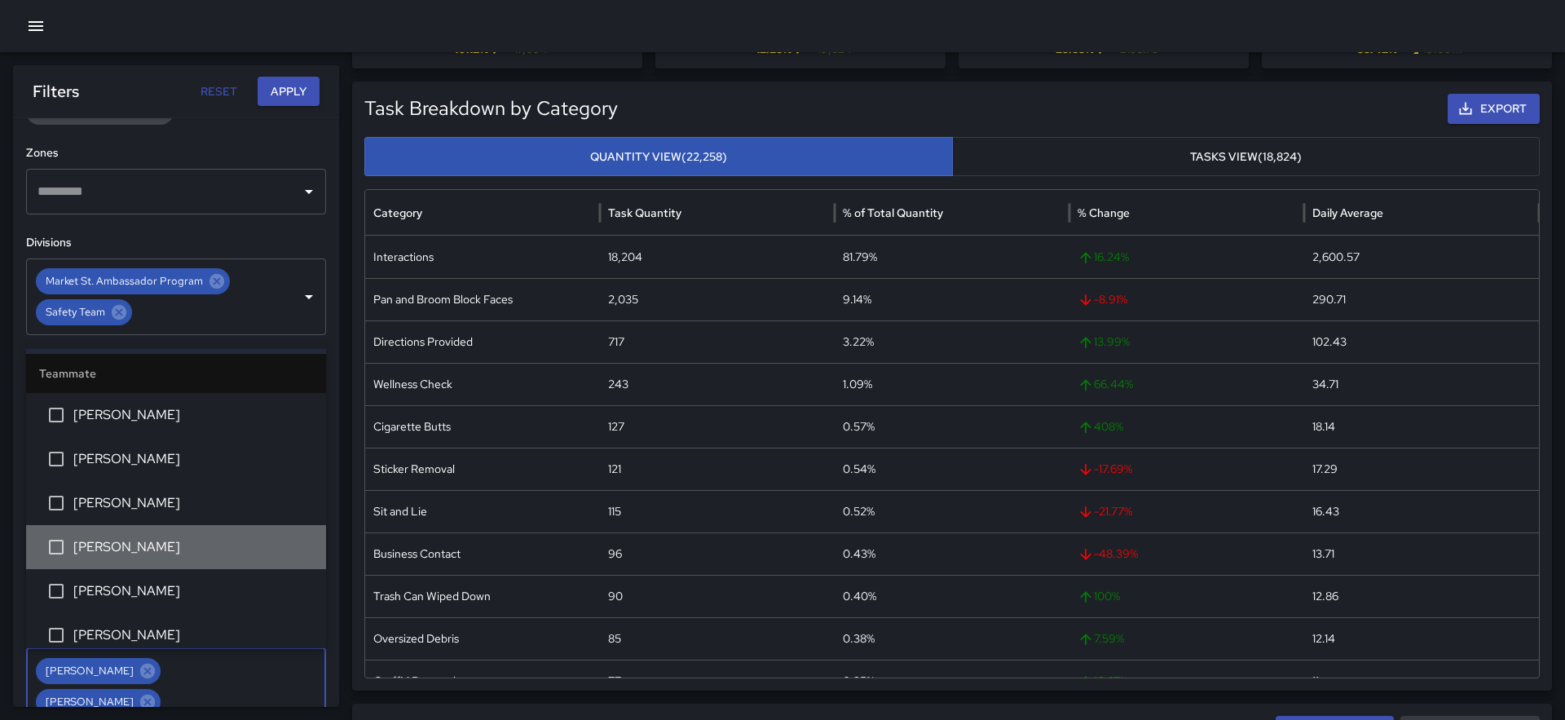
click at [138, 538] on span "[PERSON_NAME]" at bounding box center [193, 547] width 240 height 20
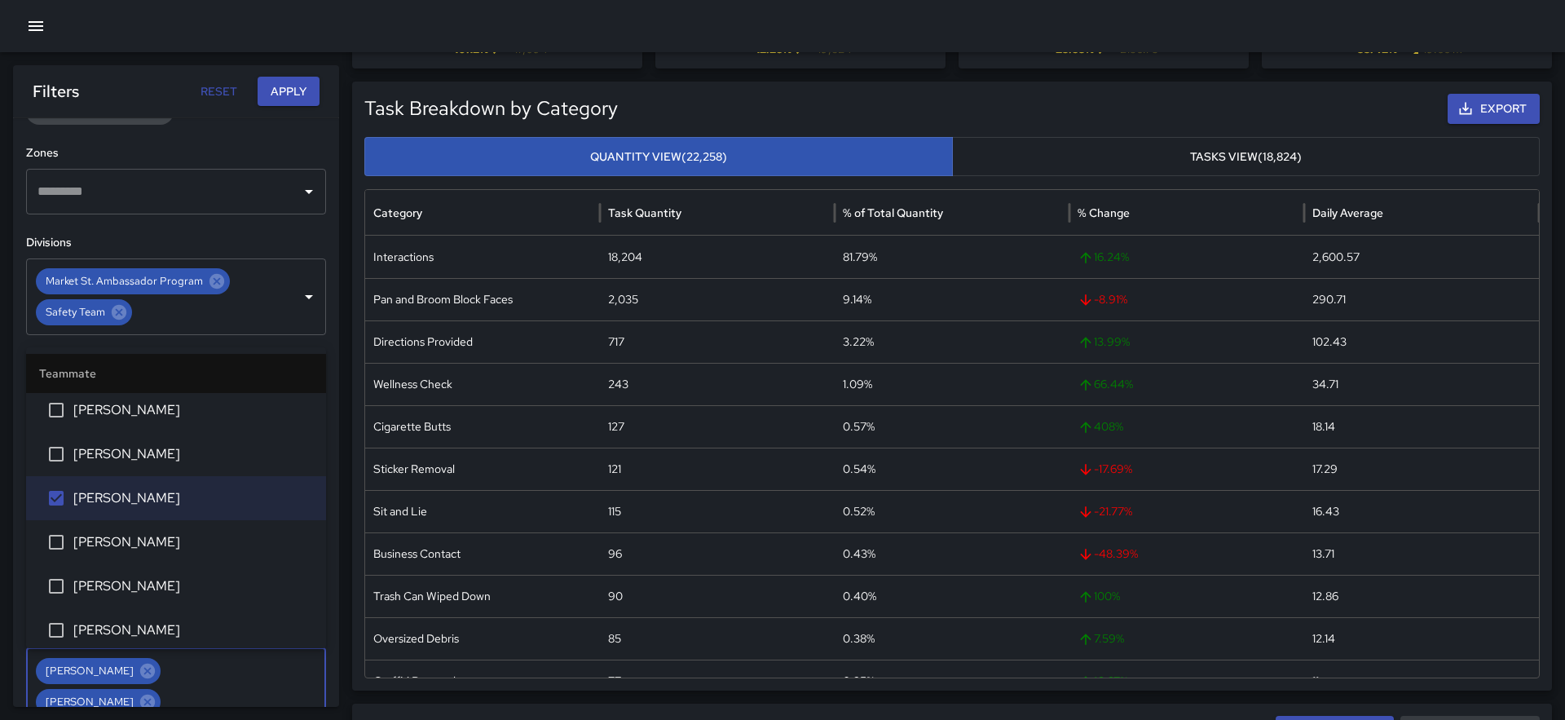
click at [138, 538] on span "[PERSON_NAME]" at bounding box center [193, 542] width 240 height 20
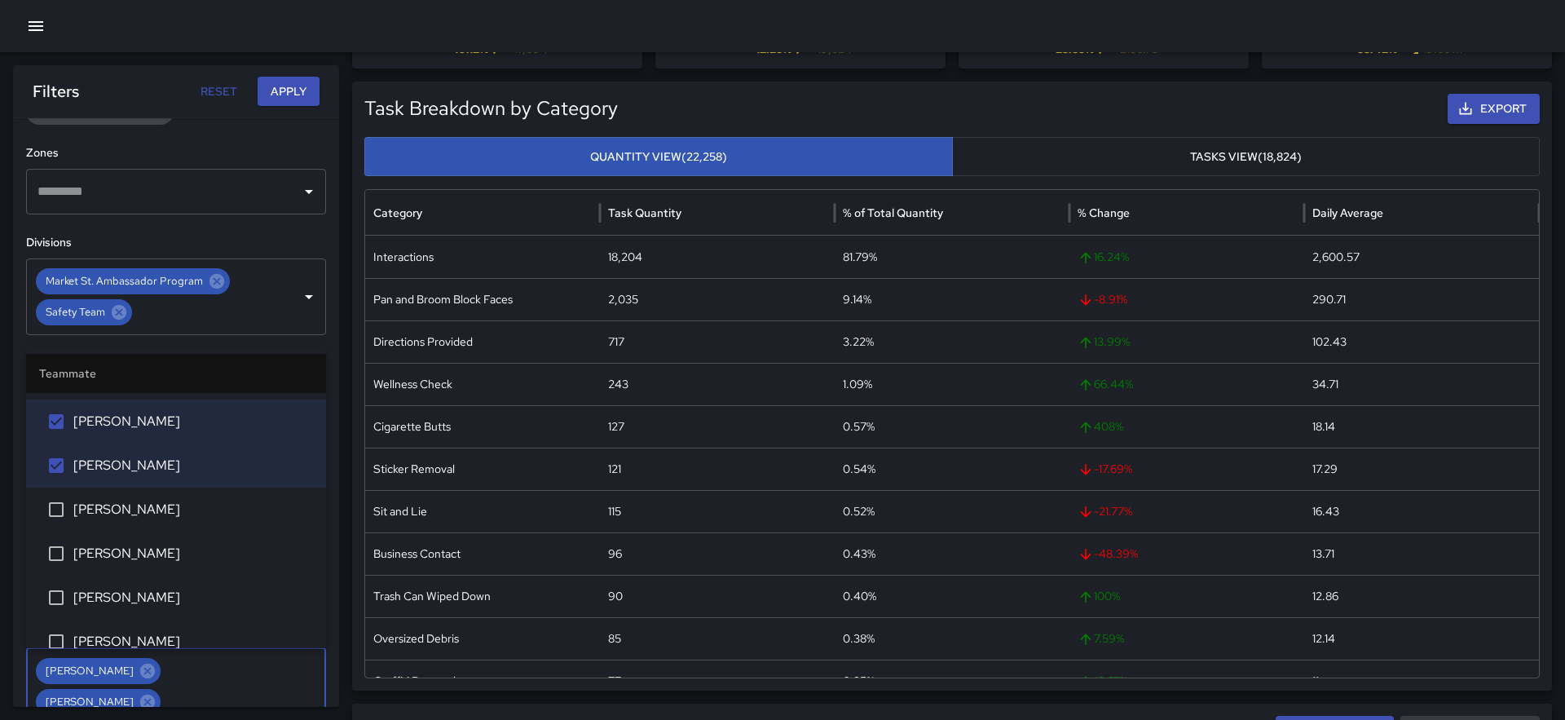
scroll to position [1500, 0]
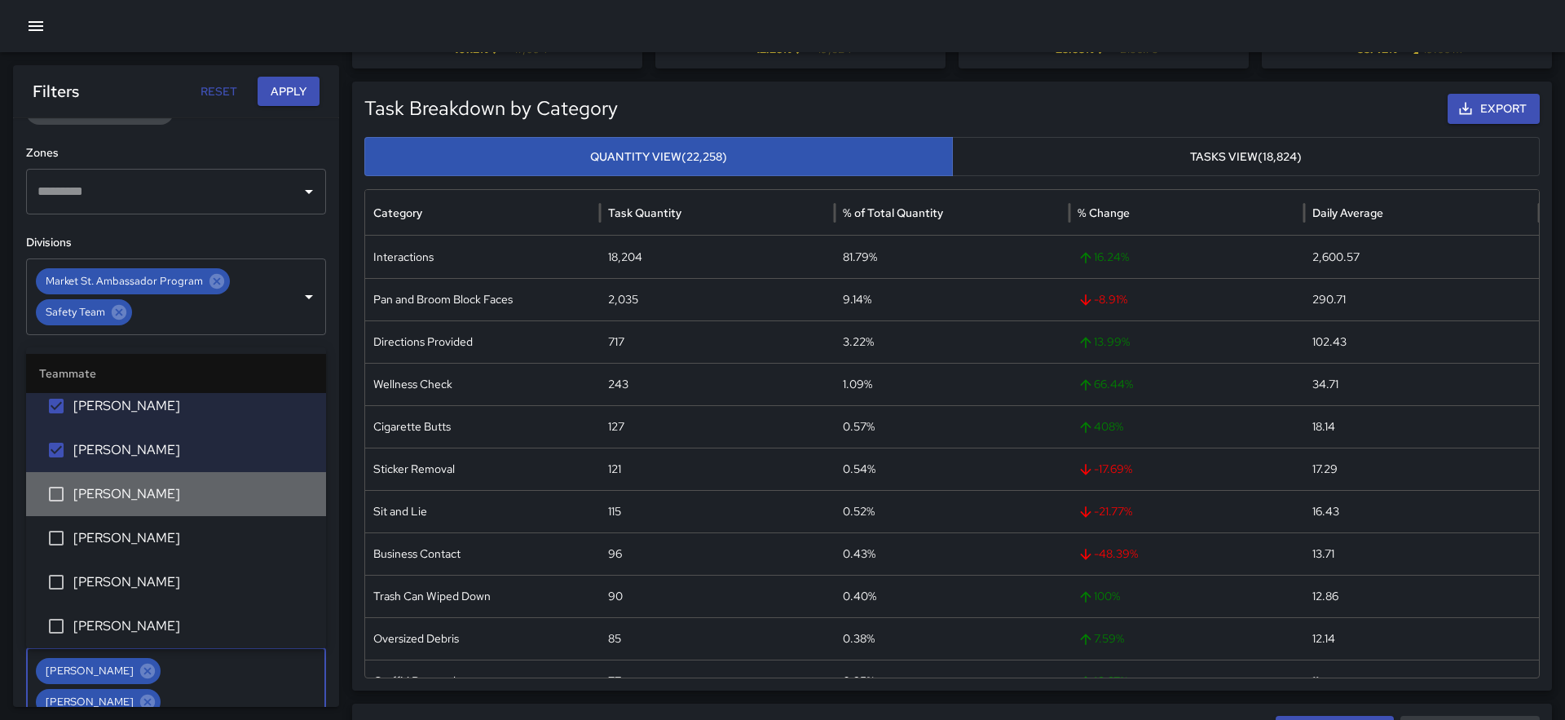
click at [138, 502] on span "[PERSON_NAME]" at bounding box center [193, 494] width 240 height 20
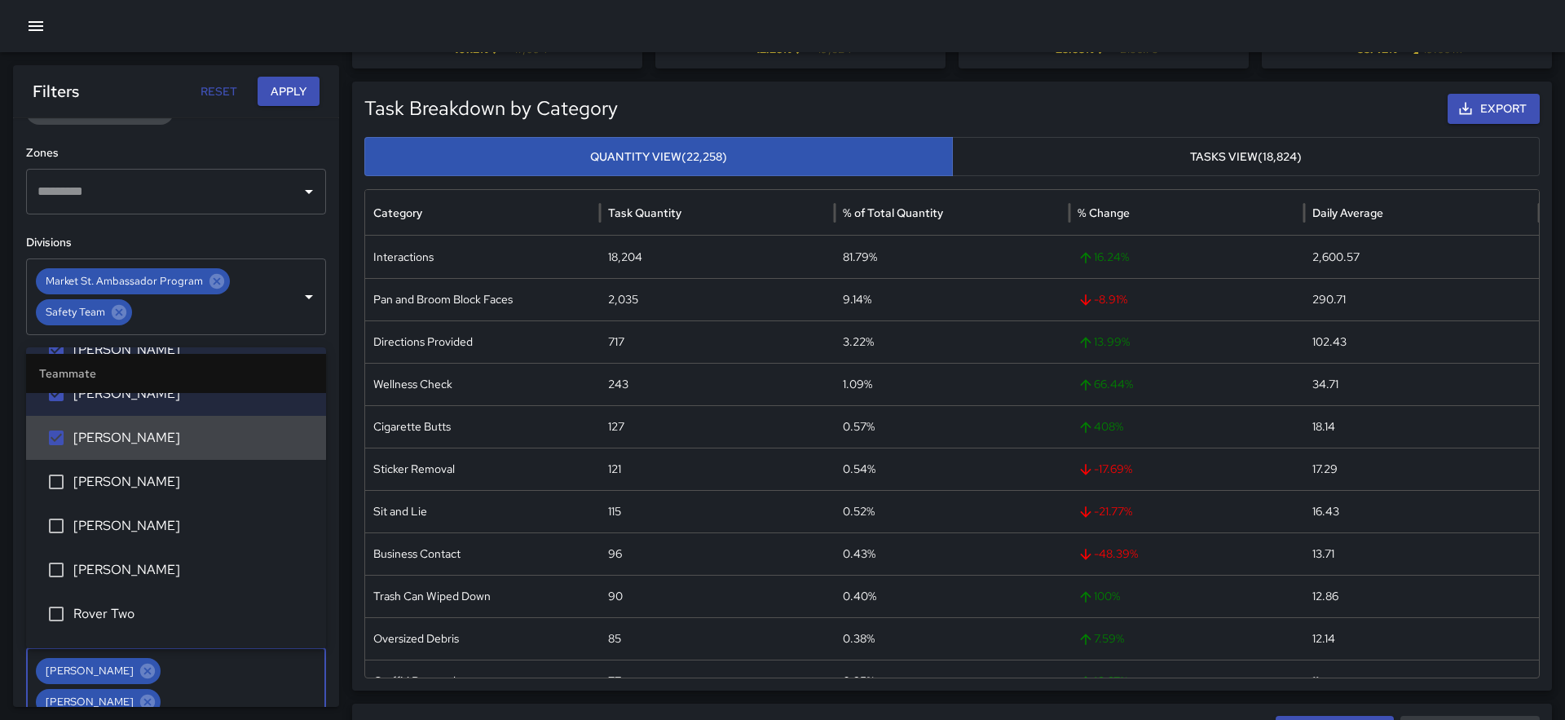
scroll to position [1558, 0]
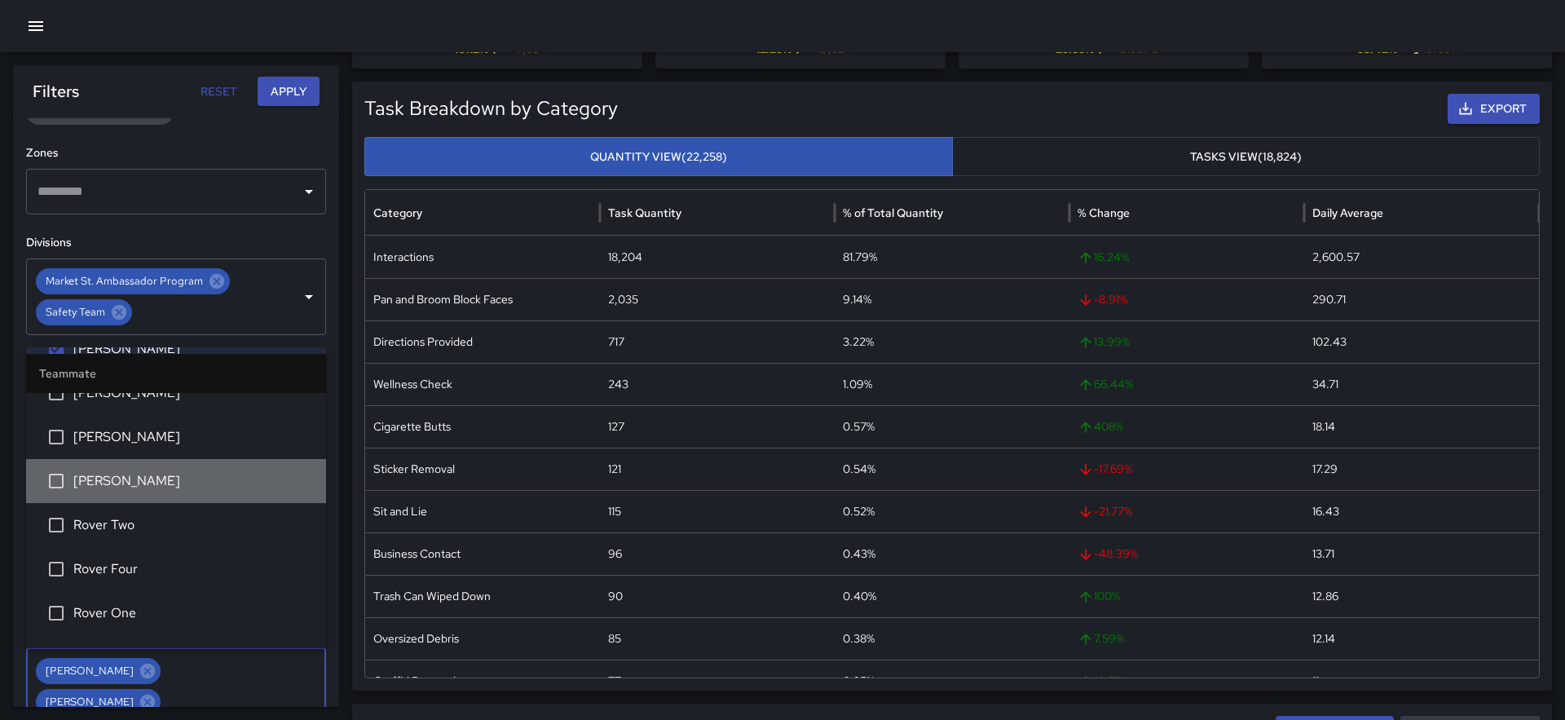
click at [133, 488] on span "[PERSON_NAME]" at bounding box center [193, 481] width 240 height 20
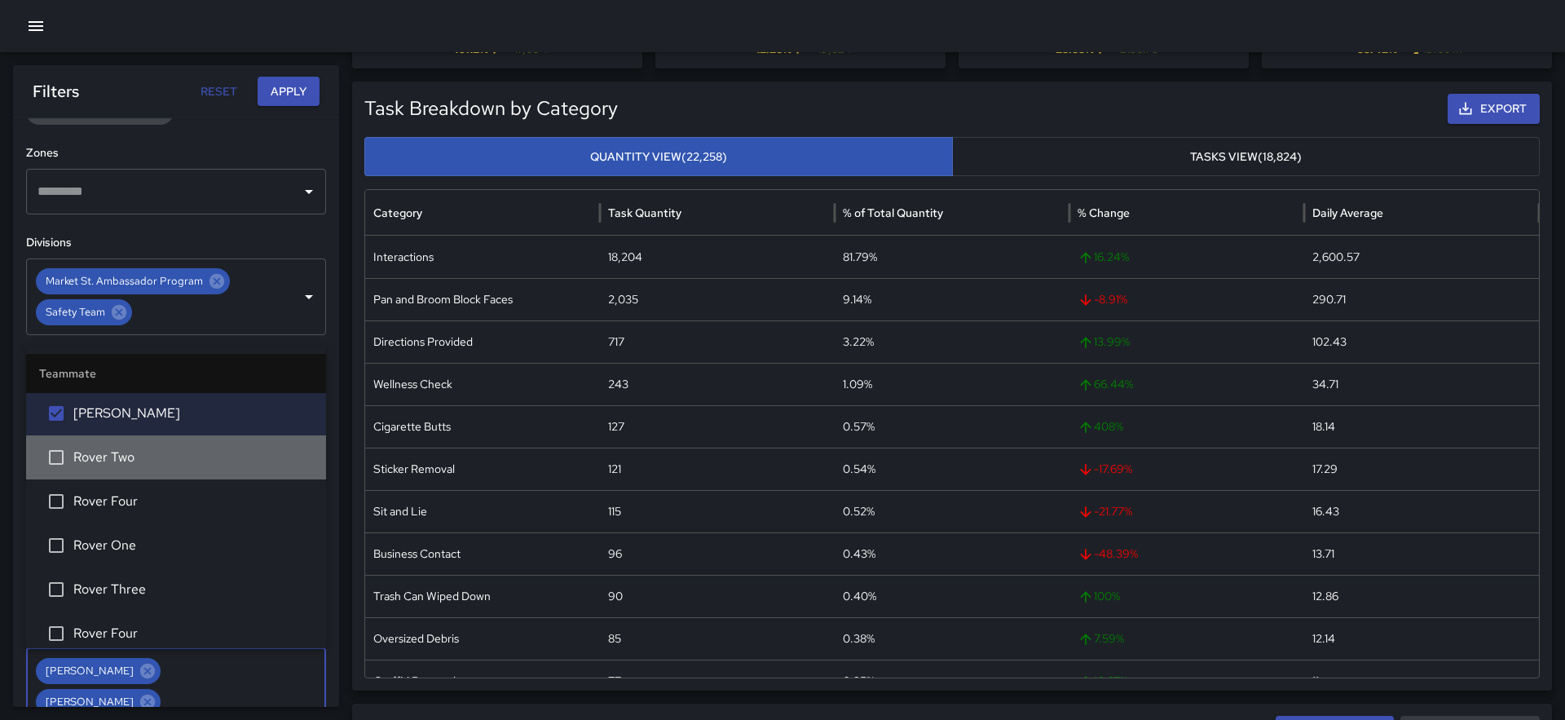
click at [134, 464] on span "Rover Two" at bounding box center [193, 457] width 240 height 20
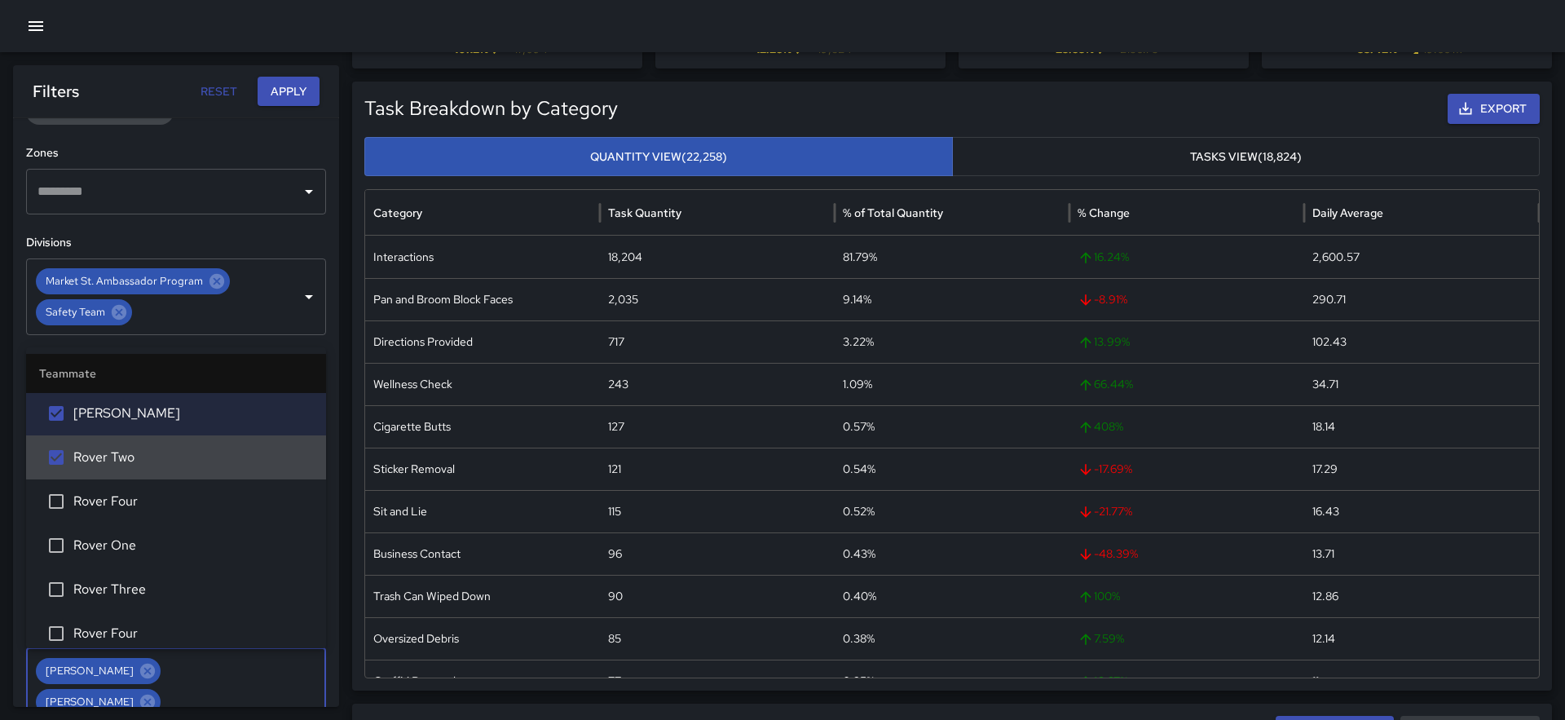
click at [134, 506] on span "Rover Four" at bounding box center [193, 501] width 240 height 20
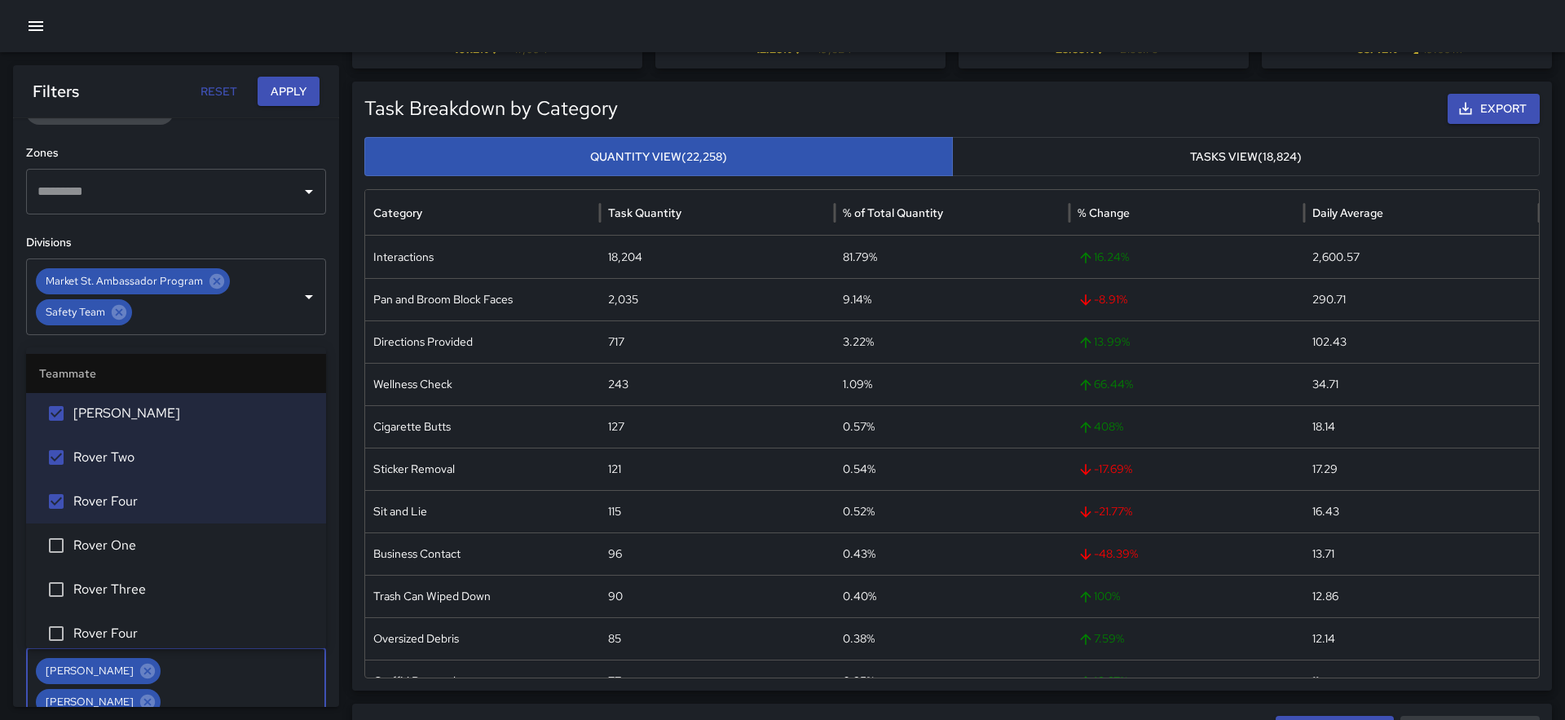
click at [134, 544] on span "Rover One" at bounding box center [193, 545] width 240 height 20
click at [134, 591] on span "Rover Three" at bounding box center [193, 589] width 240 height 20
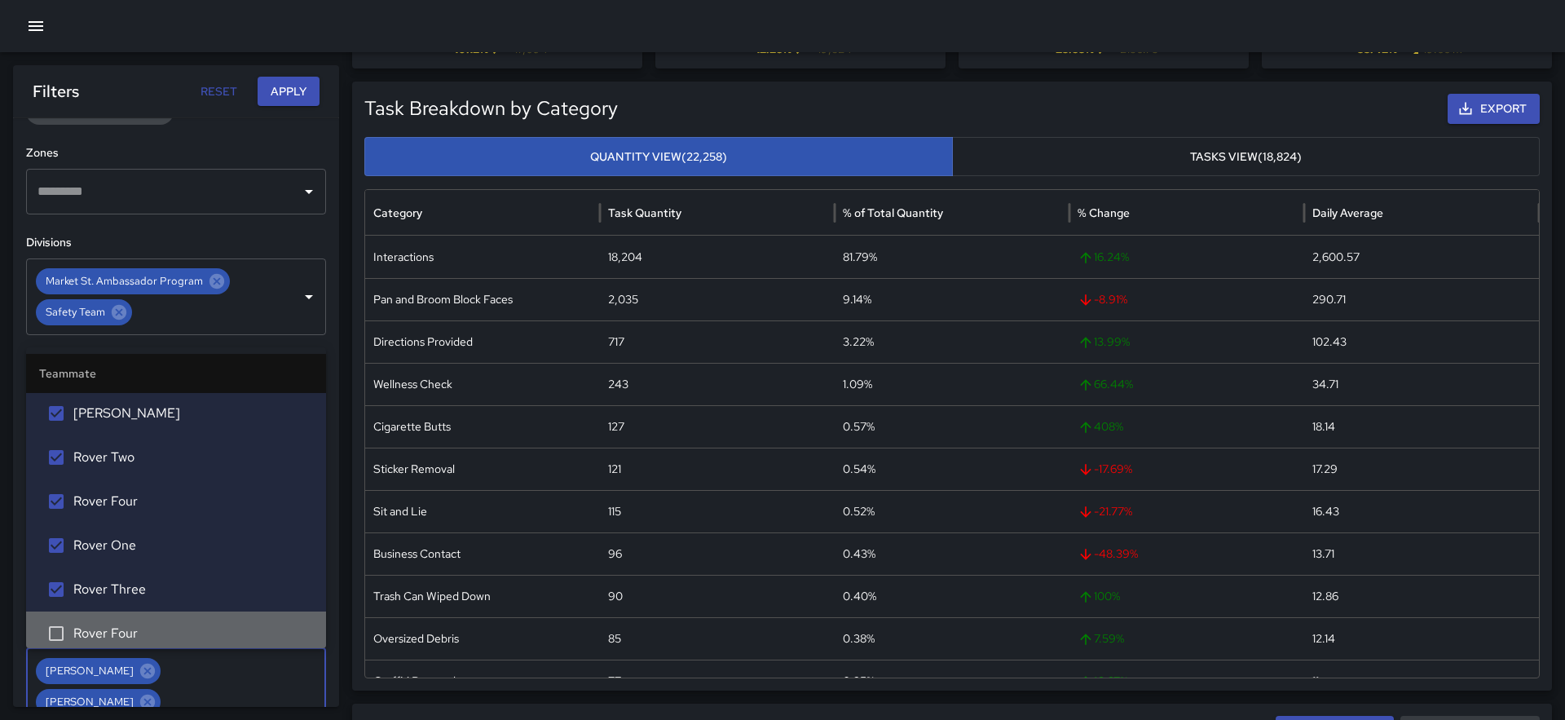
click at [133, 632] on span "Rover Four" at bounding box center [193, 633] width 240 height 20
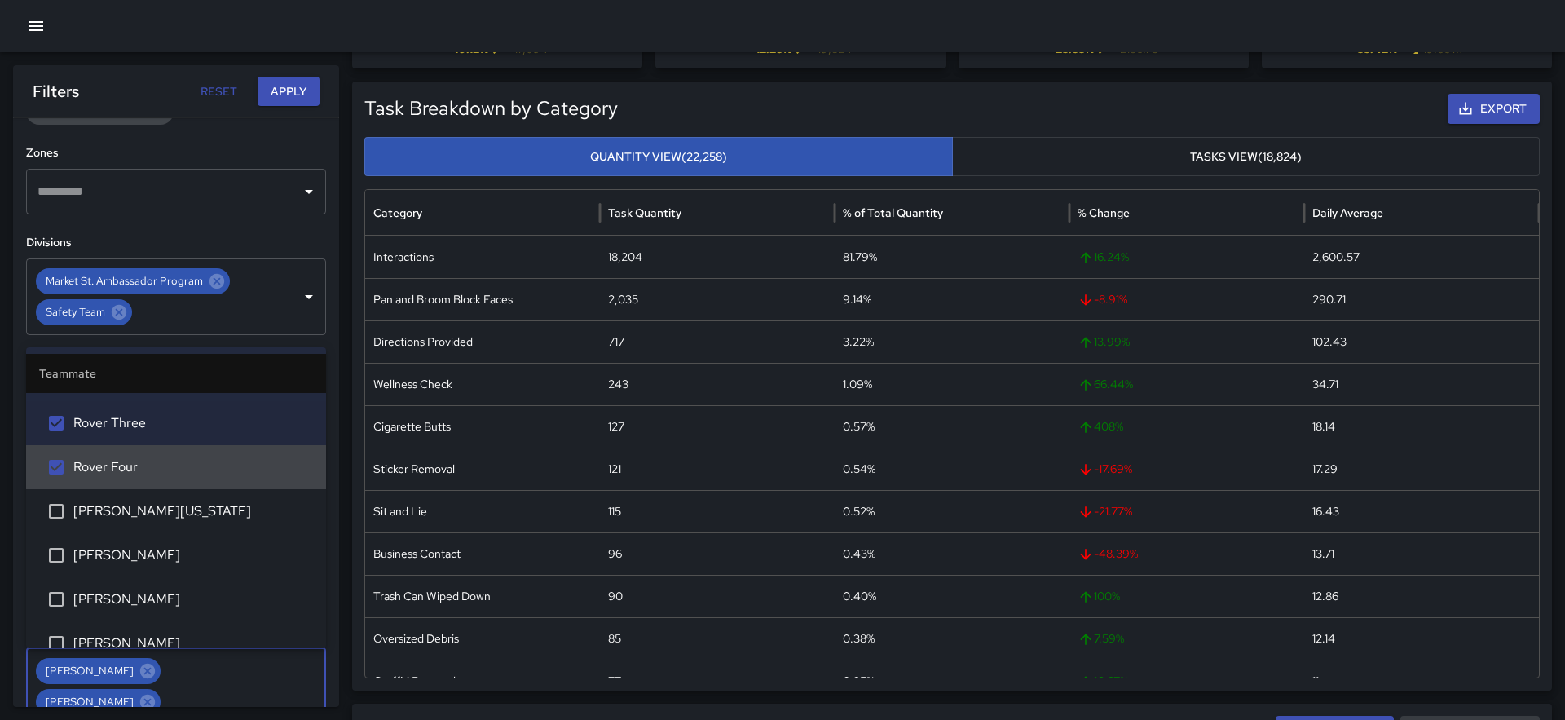
scroll to position [1883, 0]
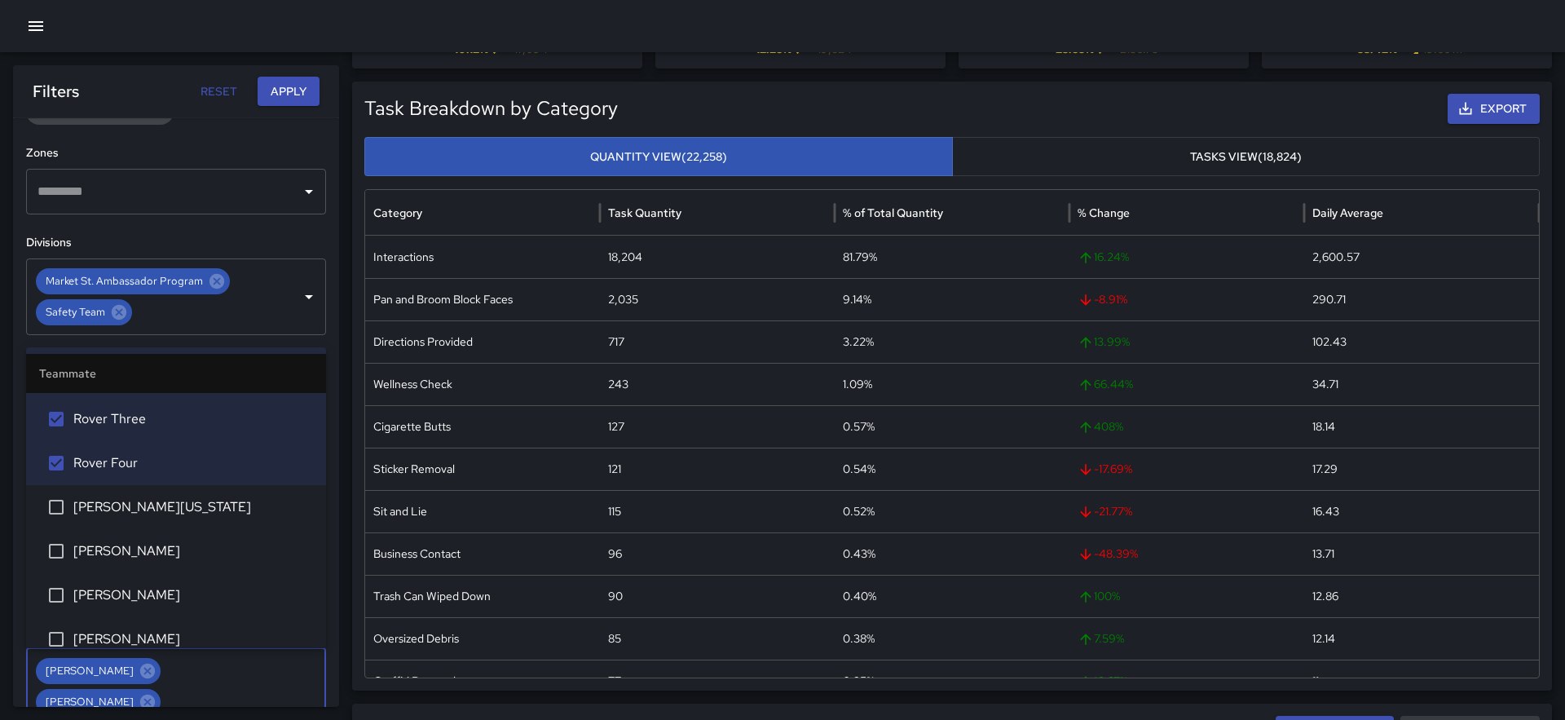
click at [125, 513] on span "[PERSON_NAME][US_STATE]" at bounding box center [193, 507] width 240 height 20
click at [127, 558] on span "[PERSON_NAME]" at bounding box center [193, 551] width 240 height 20
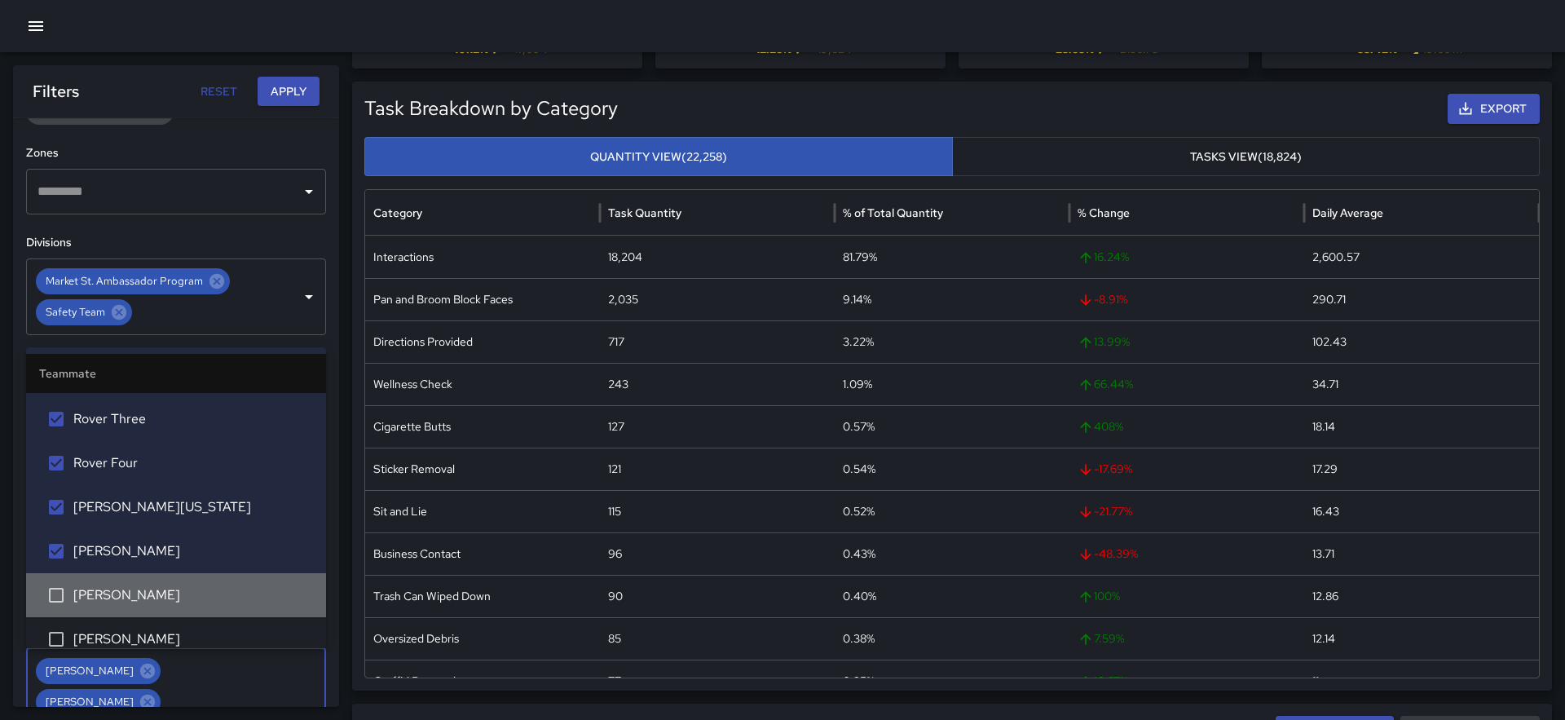
click at [127, 590] on span "[PERSON_NAME]" at bounding box center [193, 595] width 240 height 20
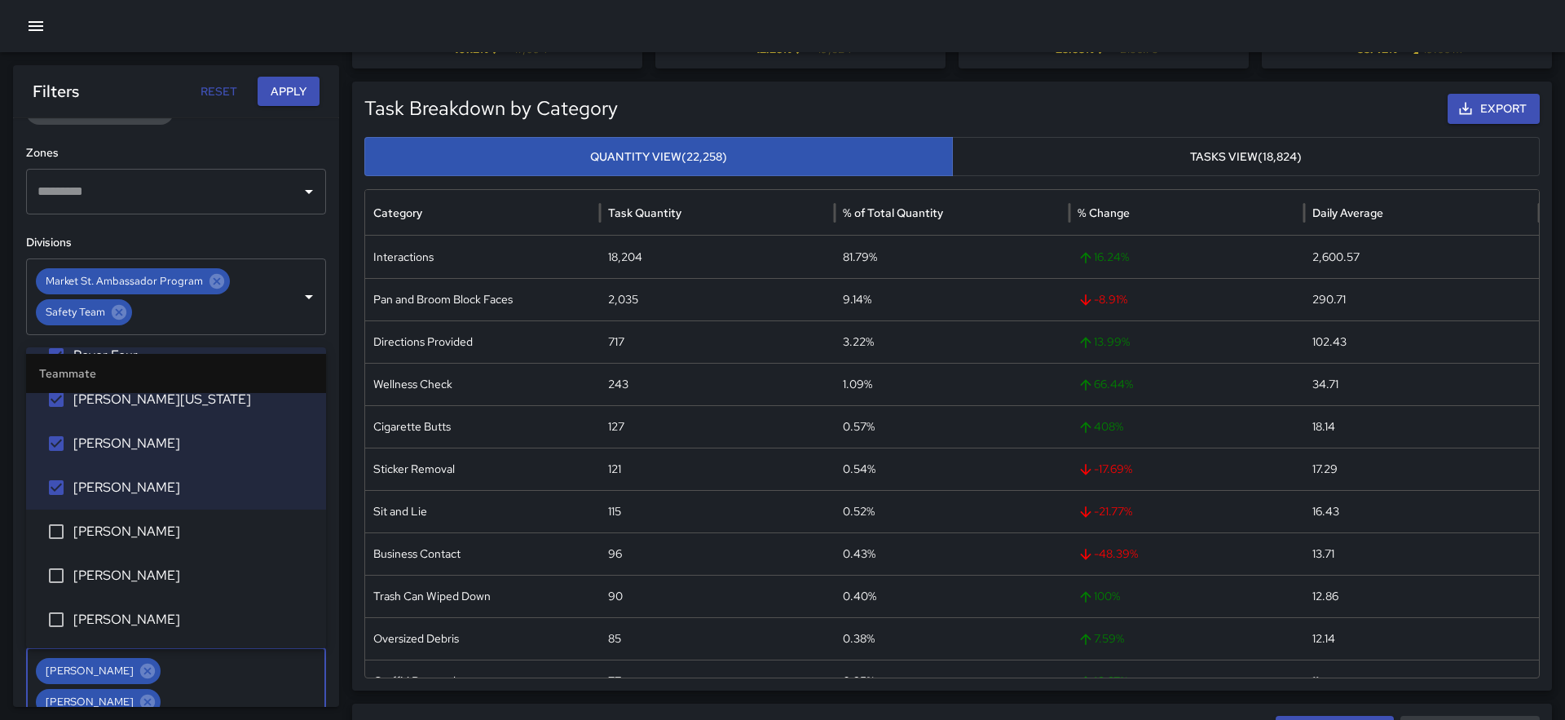
click at [125, 578] on span "[PERSON_NAME]" at bounding box center [193, 576] width 240 height 20
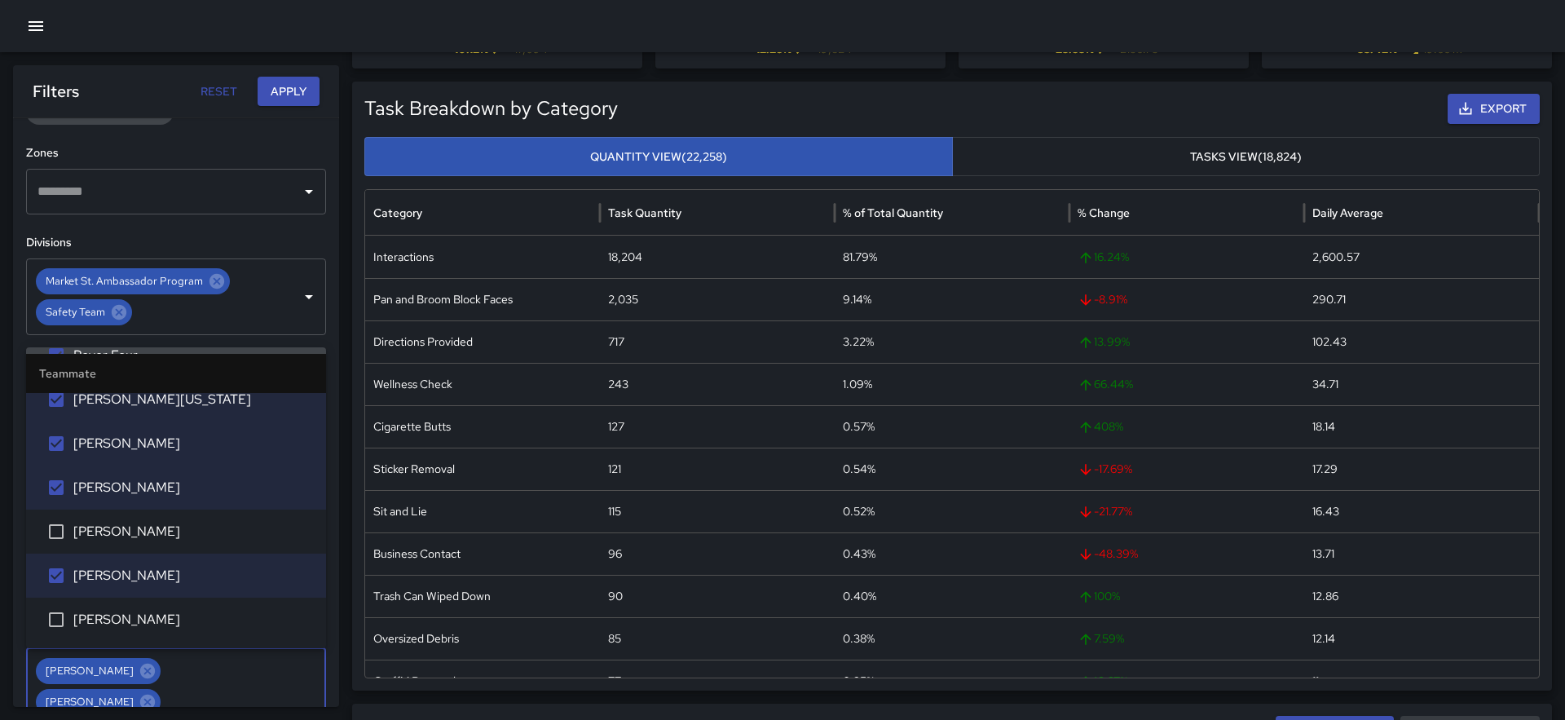
click at [227, 241] on h6 "Divisions" at bounding box center [176, 243] width 300 height 18
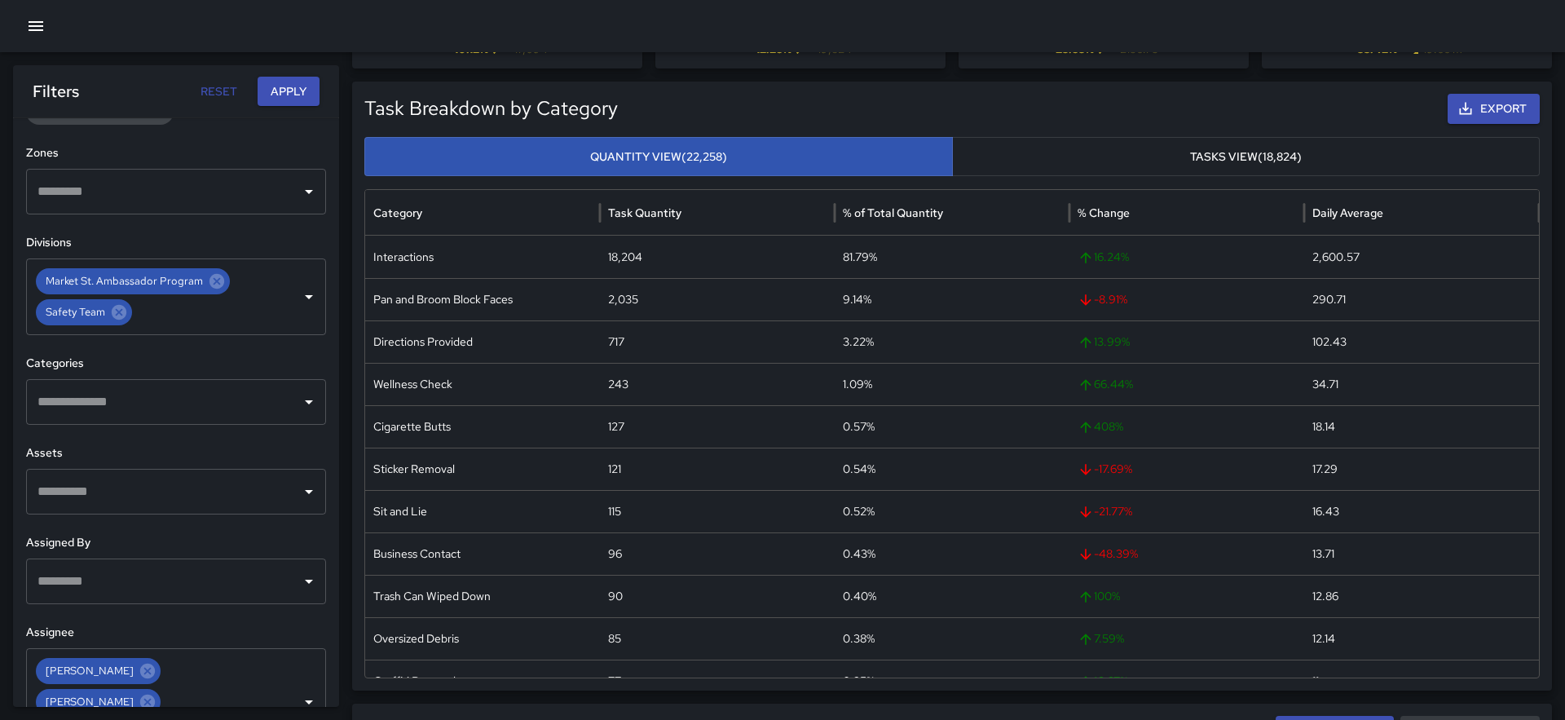
click at [297, 86] on button "Apply" at bounding box center [289, 92] width 62 height 30
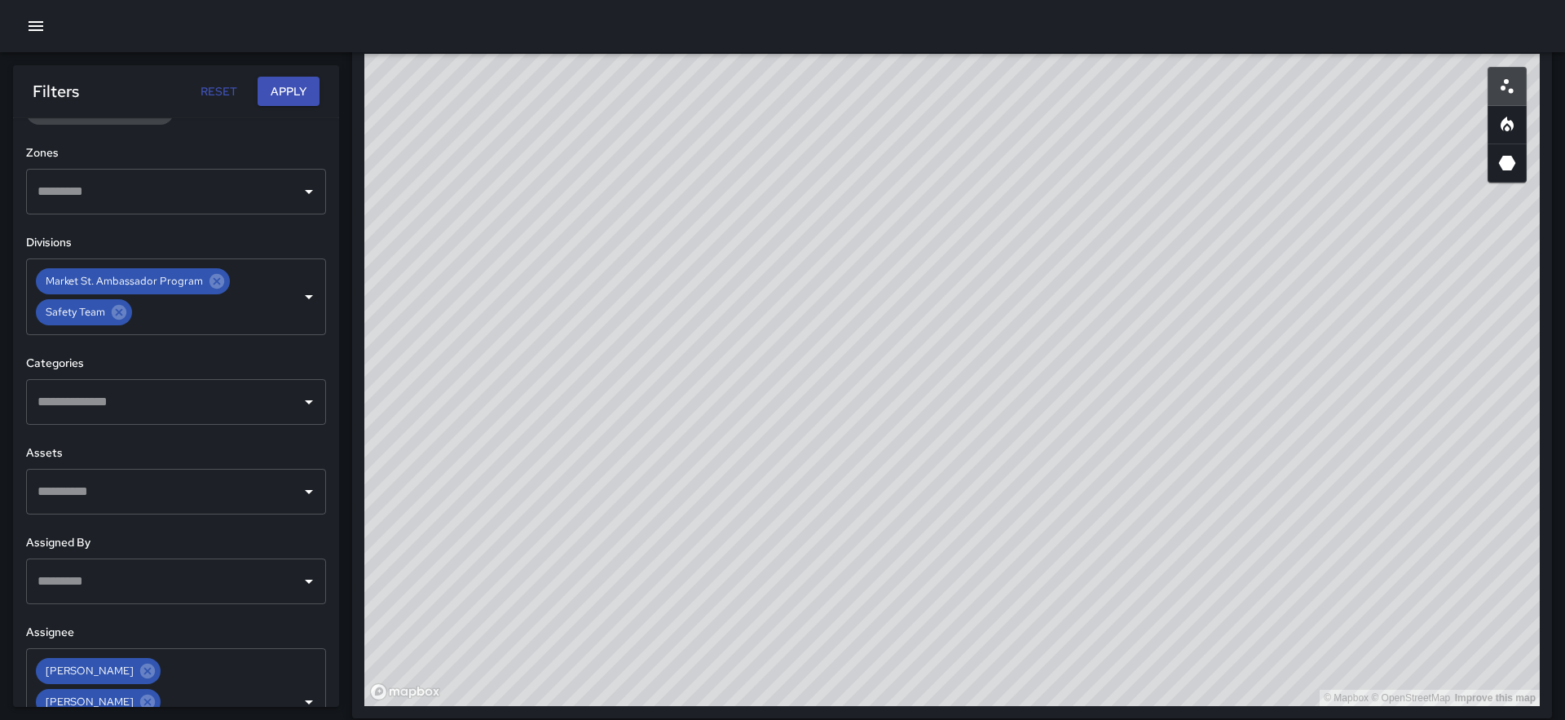
scroll to position [904, 0]
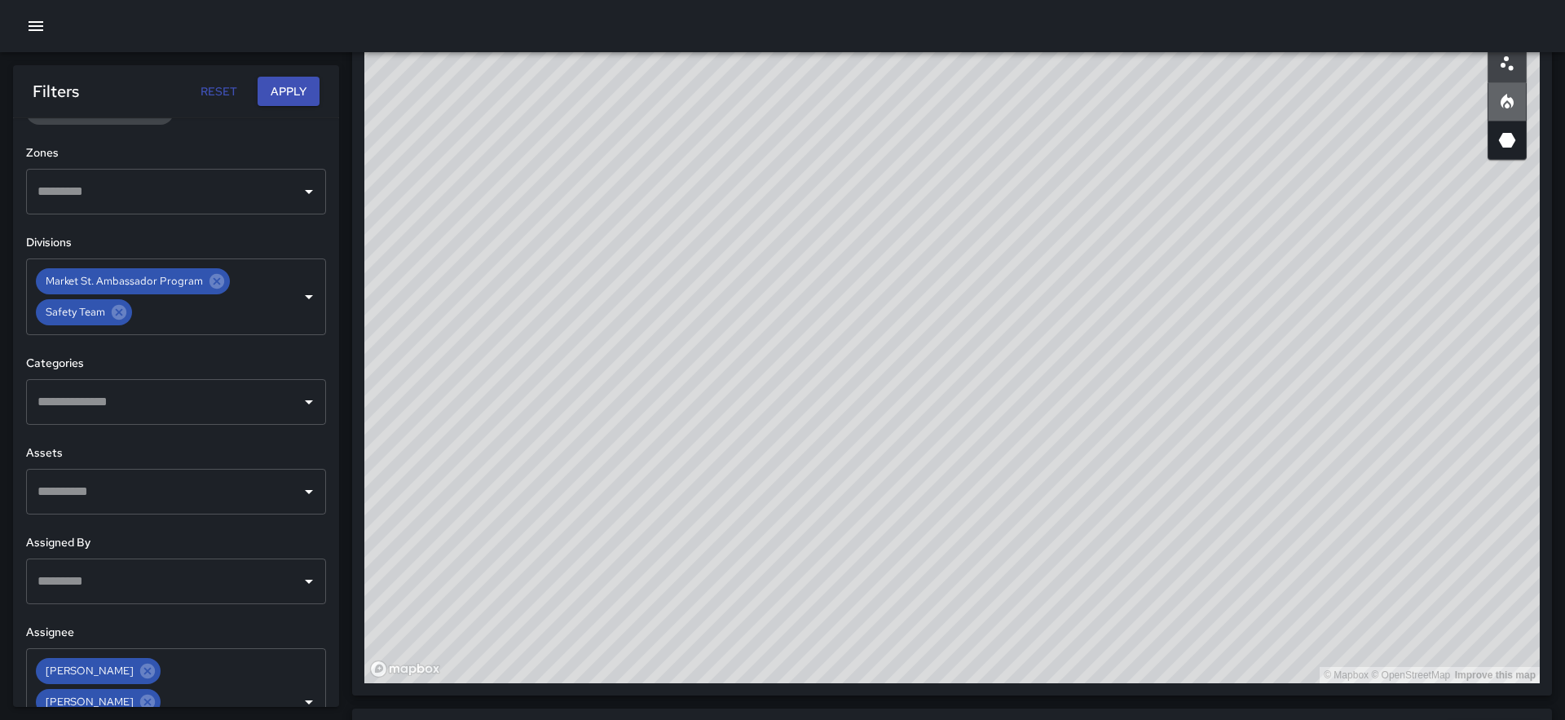
click at [1506, 113] on button "button" at bounding box center [1506, 101] width 39 height 39
click at [1505, 134] on icon "3D Heatmap" at bounding box center [1507, 140] width 17 height 15
click at [1501, 109] on icon "Heatmap" at bounding box center [1507, 102] width 20 height 20
click at [1513, 68] on icon "Scatterplot" at bounding box center [1507, 64] width 20 height 20
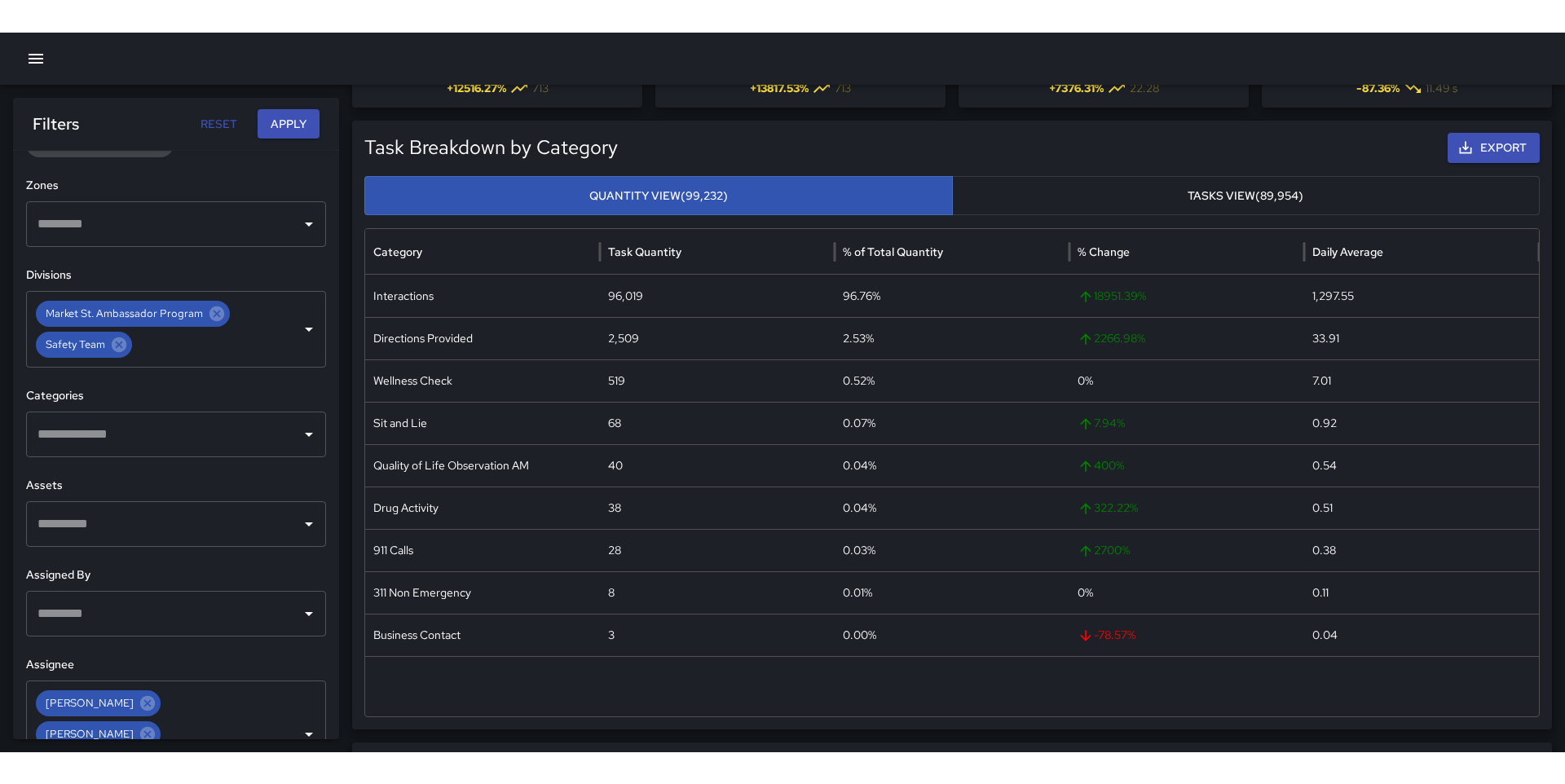
scroll to position [0, 0]
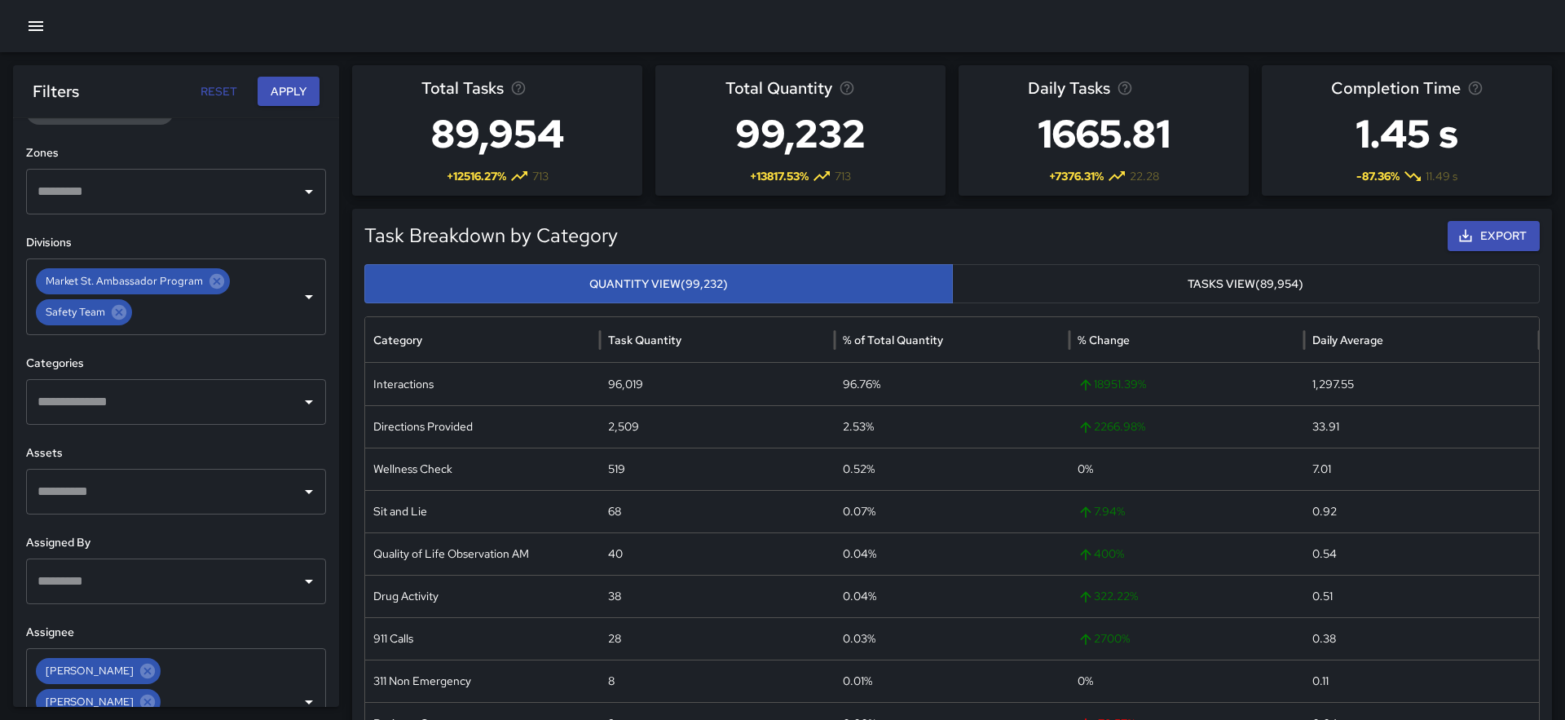
click at [35, 25] on icon "button" at bounding box center [36, 26] width 15 height 10
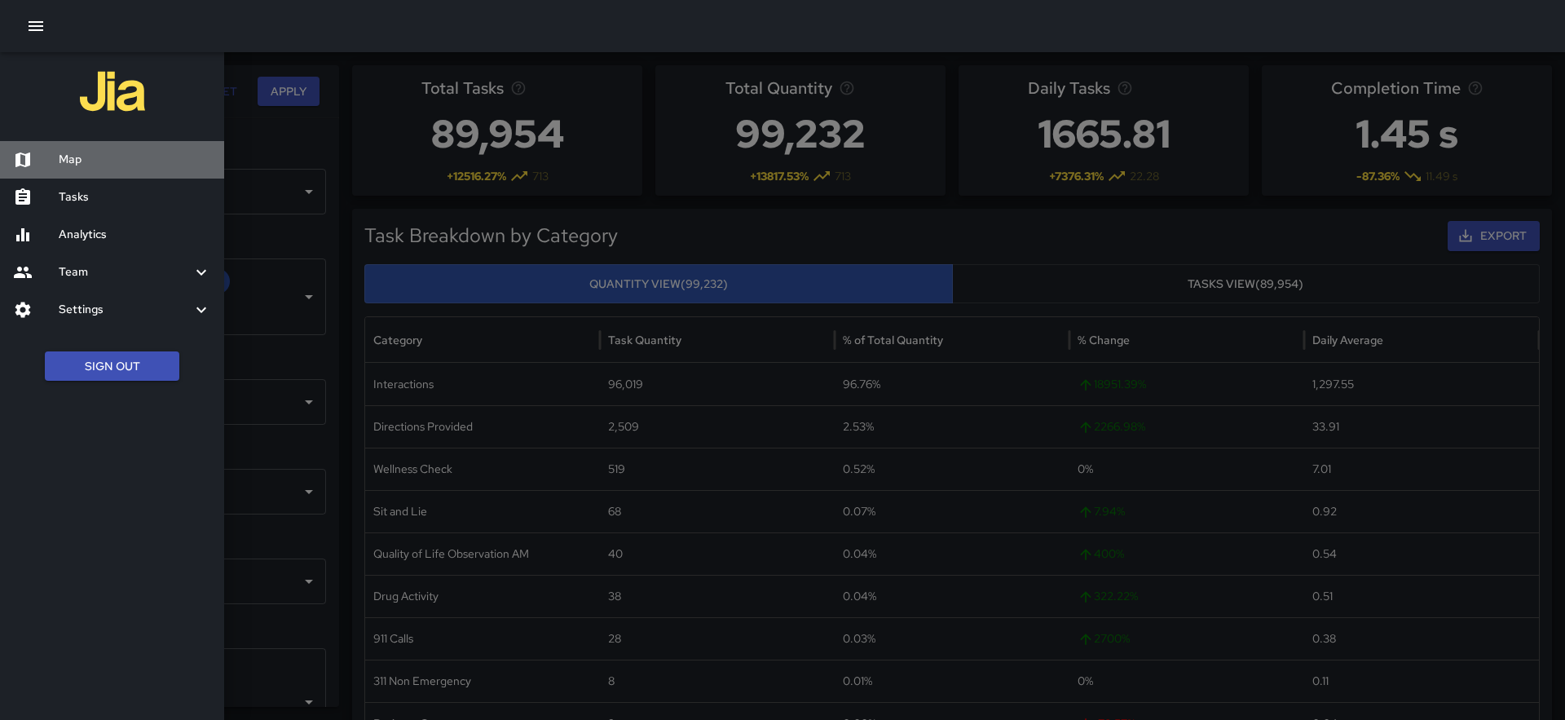
click at [84, 144] on div "Map" at bounding box center [112, 159] width 224 height 37
